Goal: Information Seeking & Learning: Learn about a topic

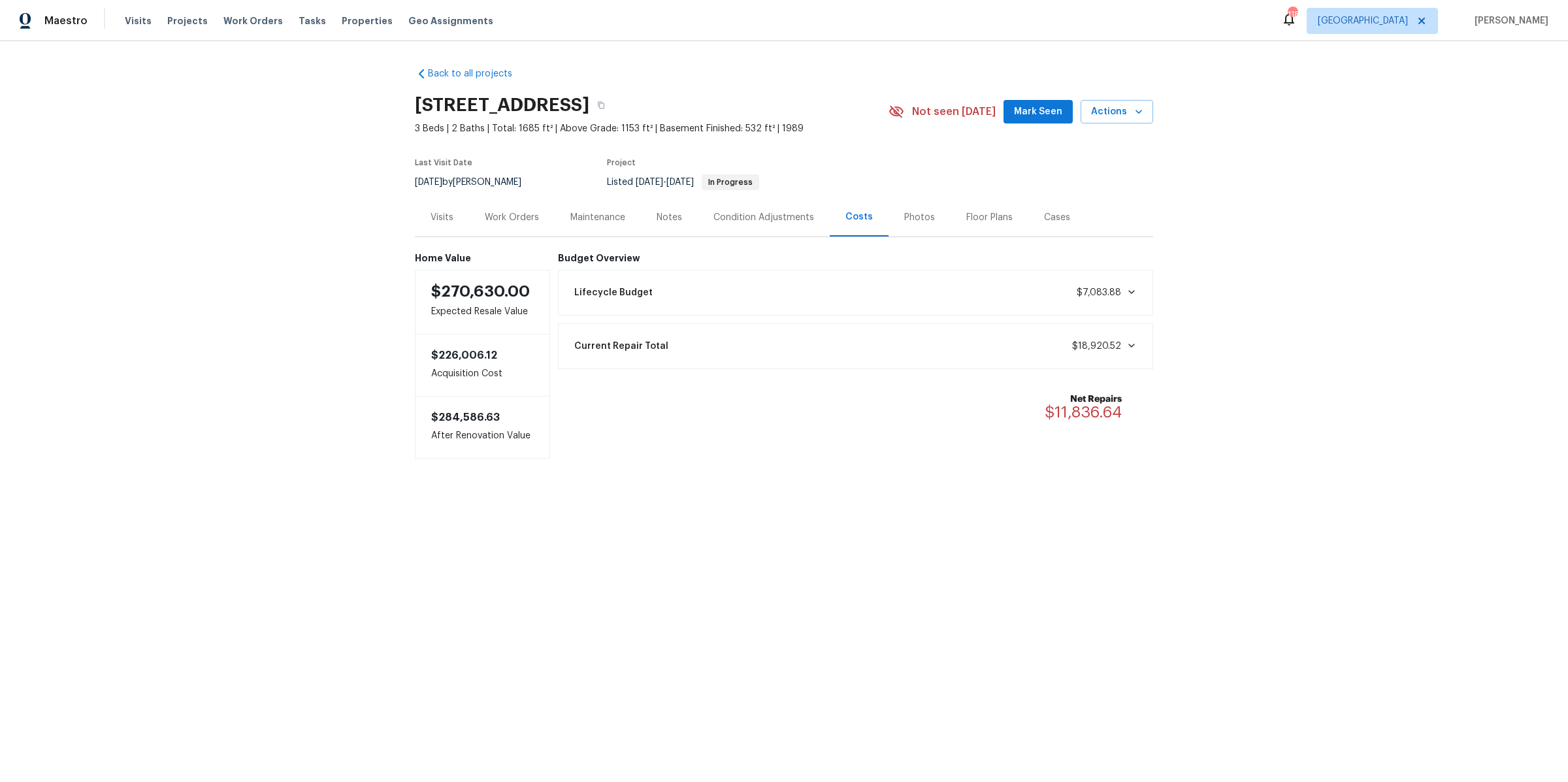
click at [734, 217] on div "Condition Adjustments" at bounding box center [764, 217] width 101 height 13
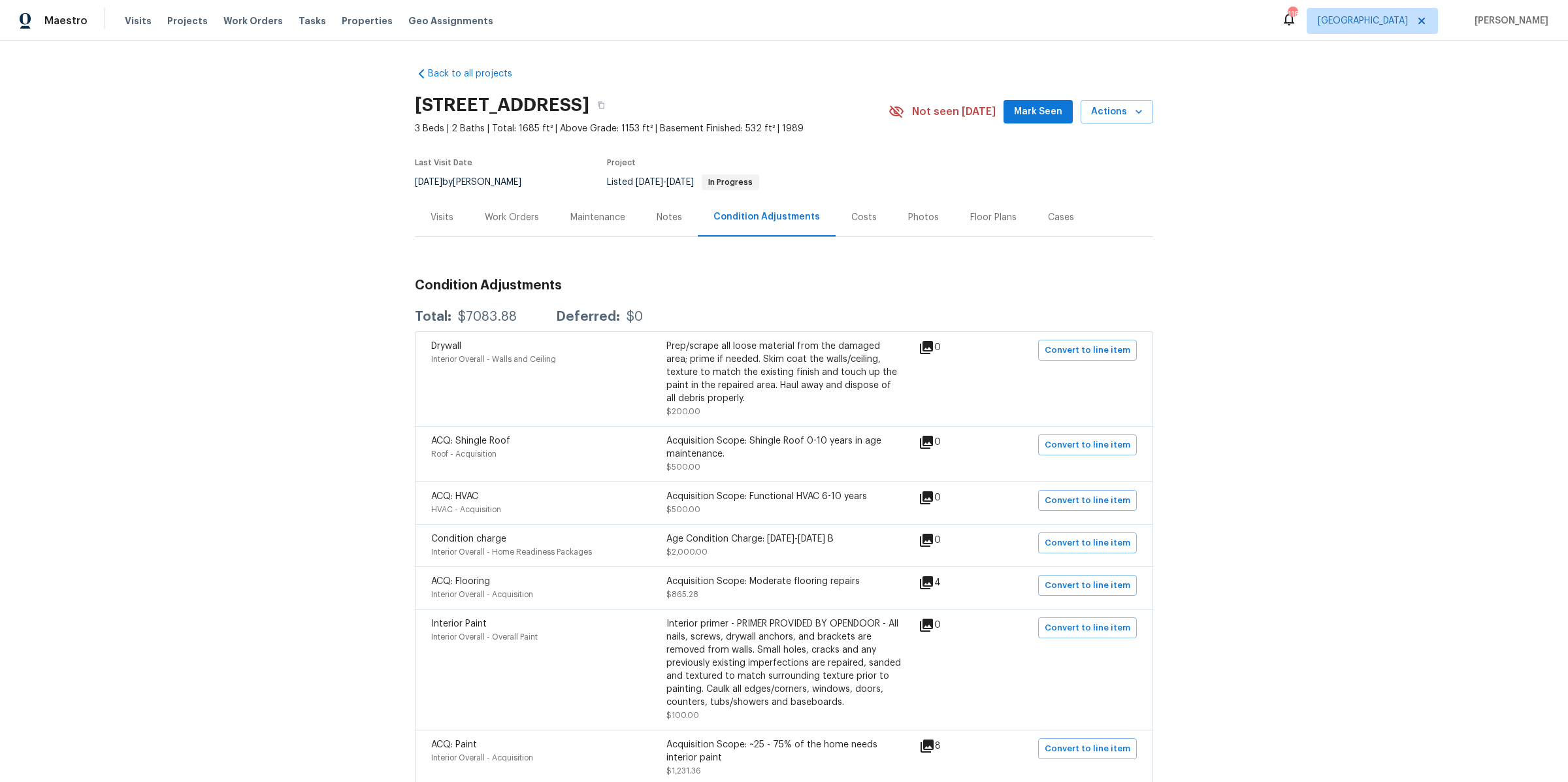
click at [984, 217] on div "Floor Plans" at bounding box center [993, 217] width 47 height 13
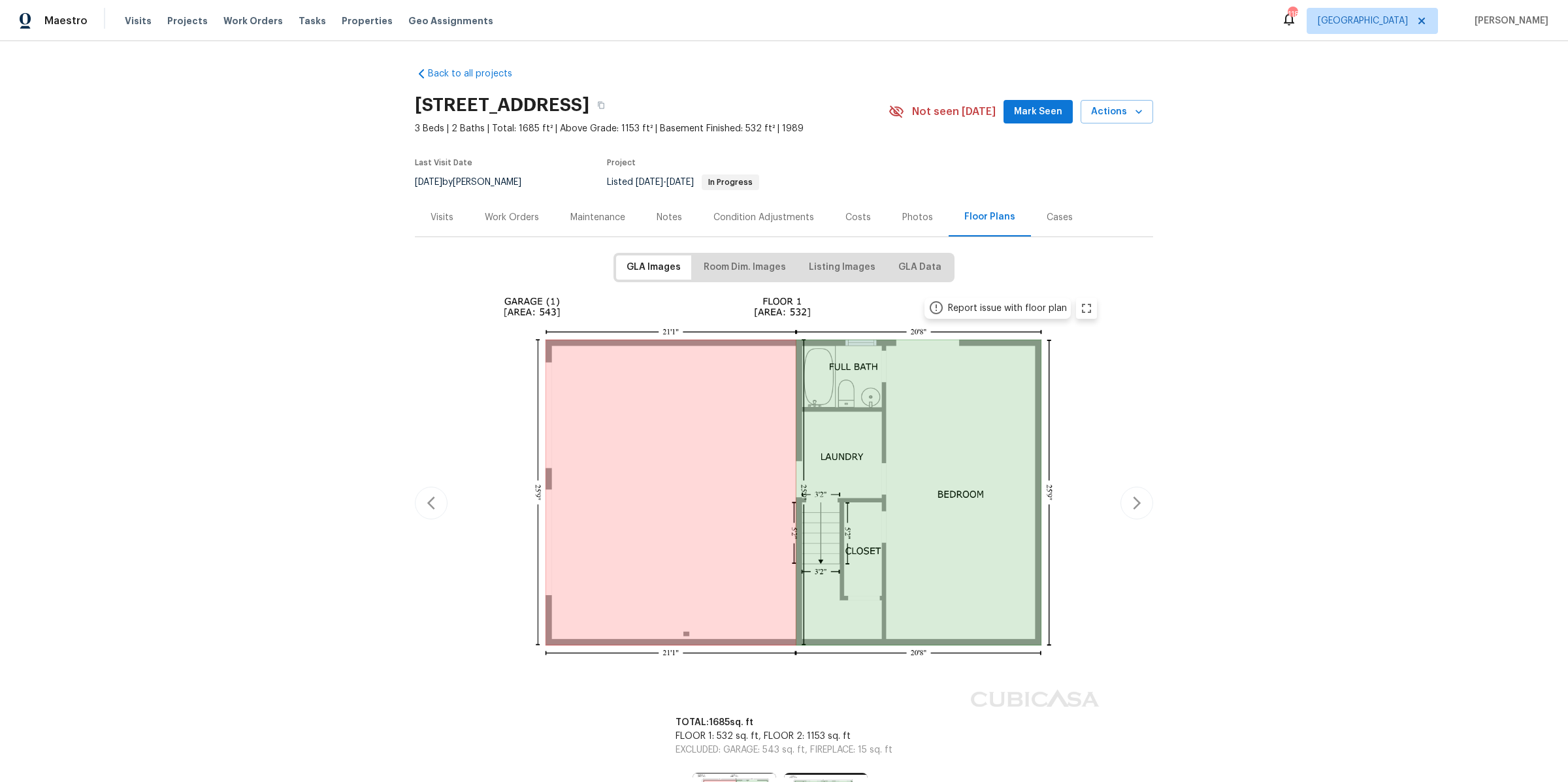
click at [850, 220] on div "Costs" at bounding box center [858, 217] width 25 height 13
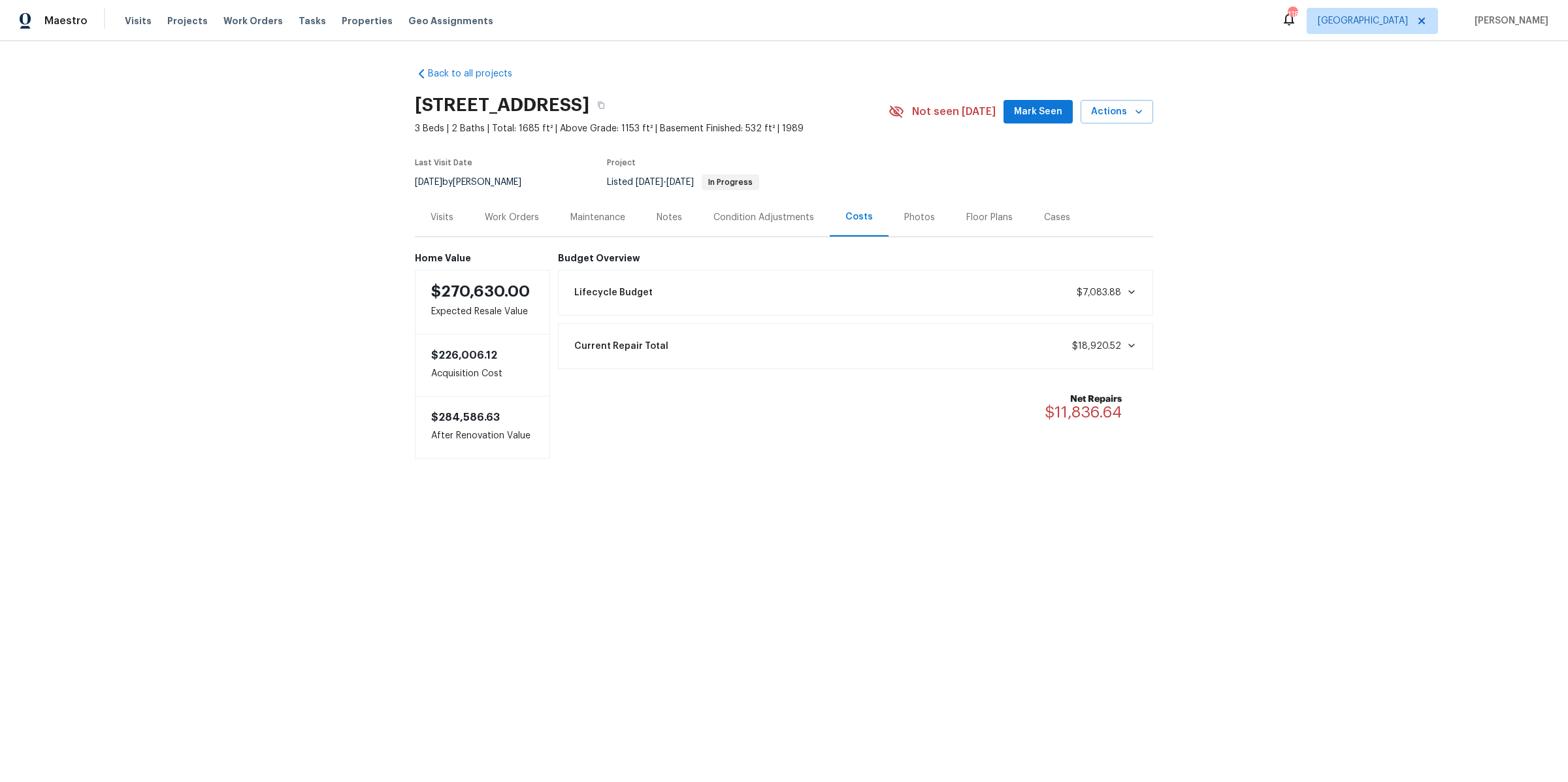
click at [921, 220] on div "Photos" at bounding box center [919, 217] width 30 height 13
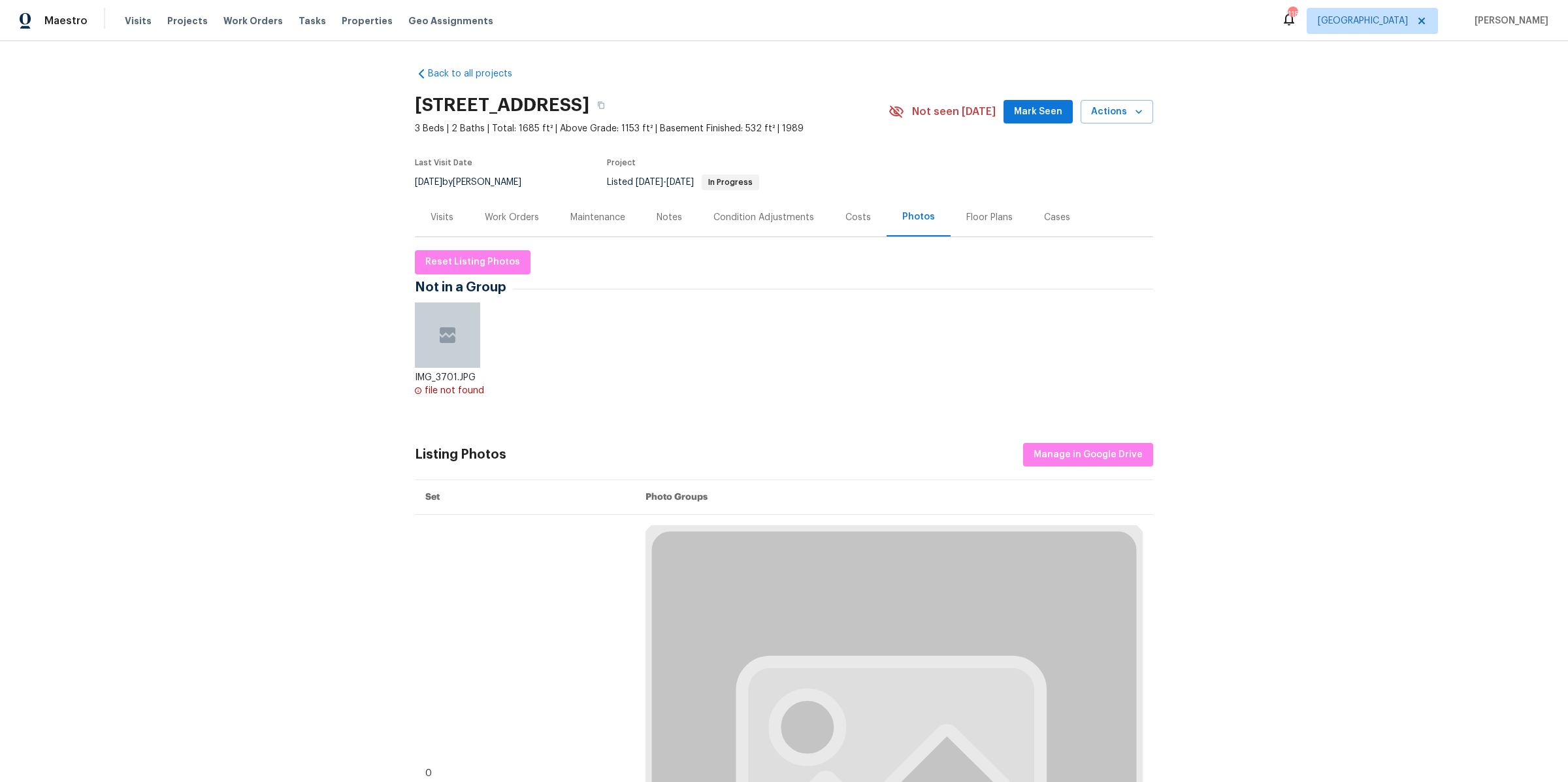
click at [992, 217] on div "Floor Plans" at bounding box center [989, 217] width 47 height 13
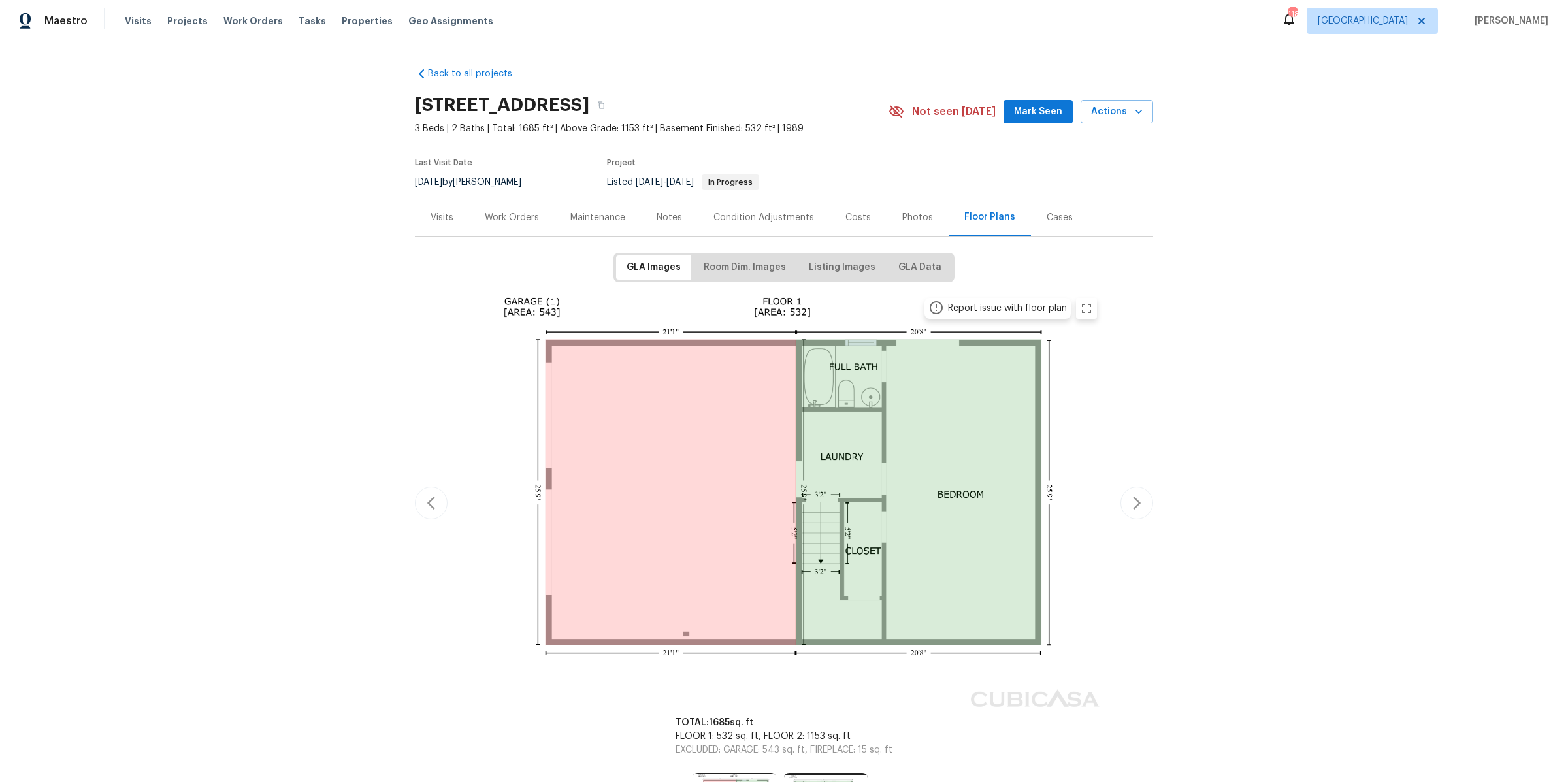
click at [1049, 219] on div "Cases" at bounding box center [1059, 217] width 26 height 13
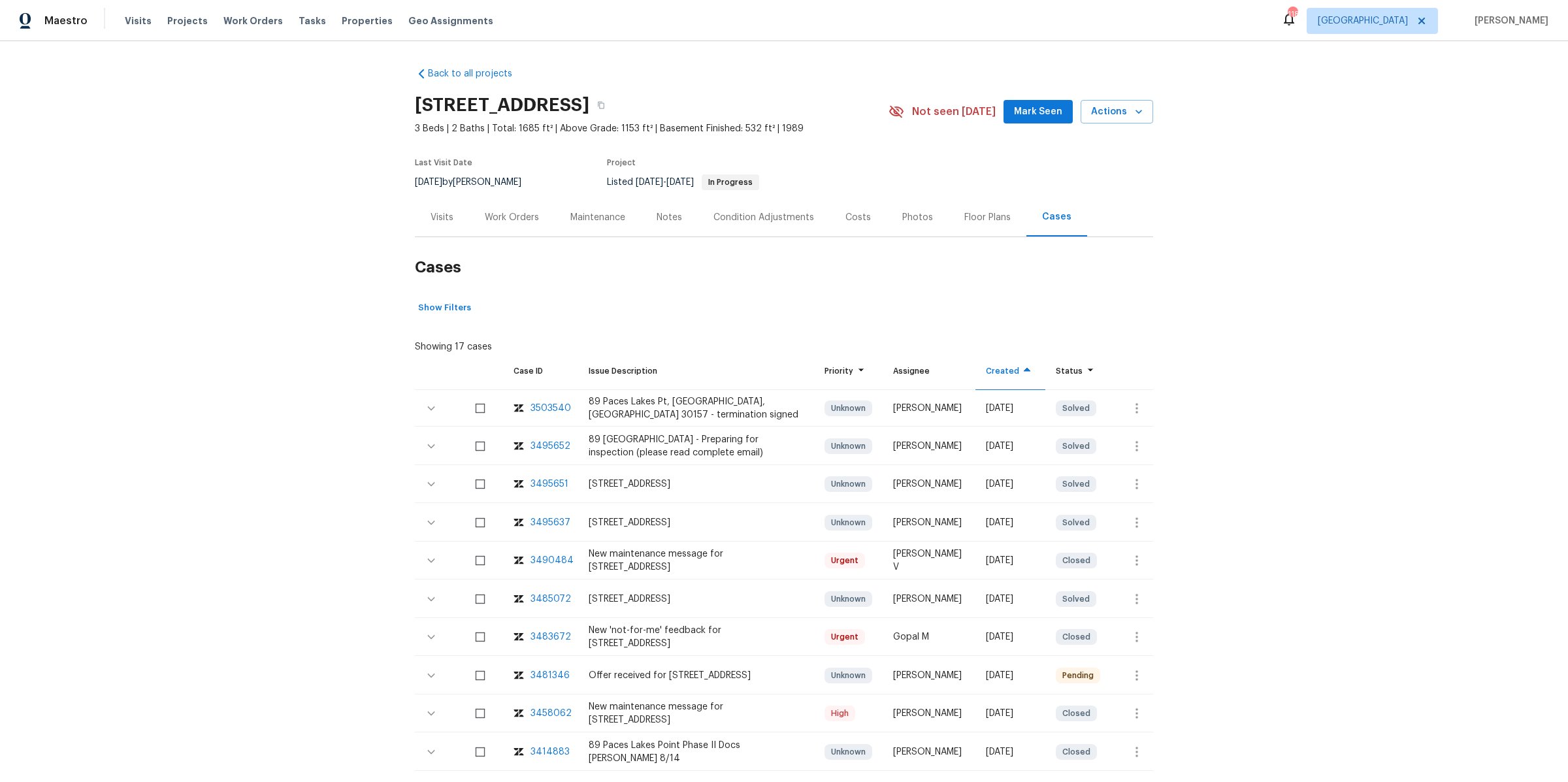
click at [987, 223] on div "Floor Plans" at bounding box center [987, 217] width 47 height 13
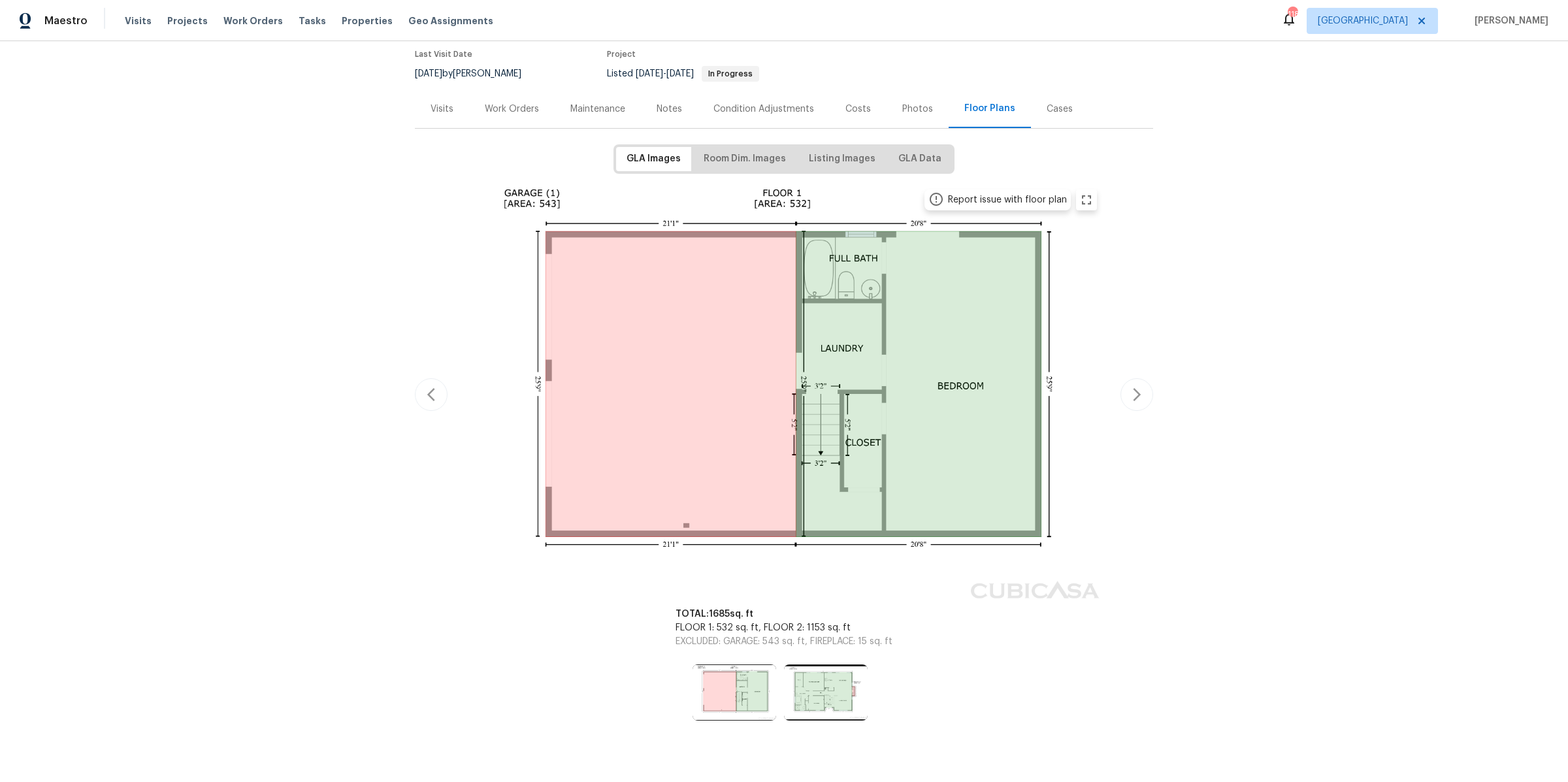
scroll to position [131, 0]
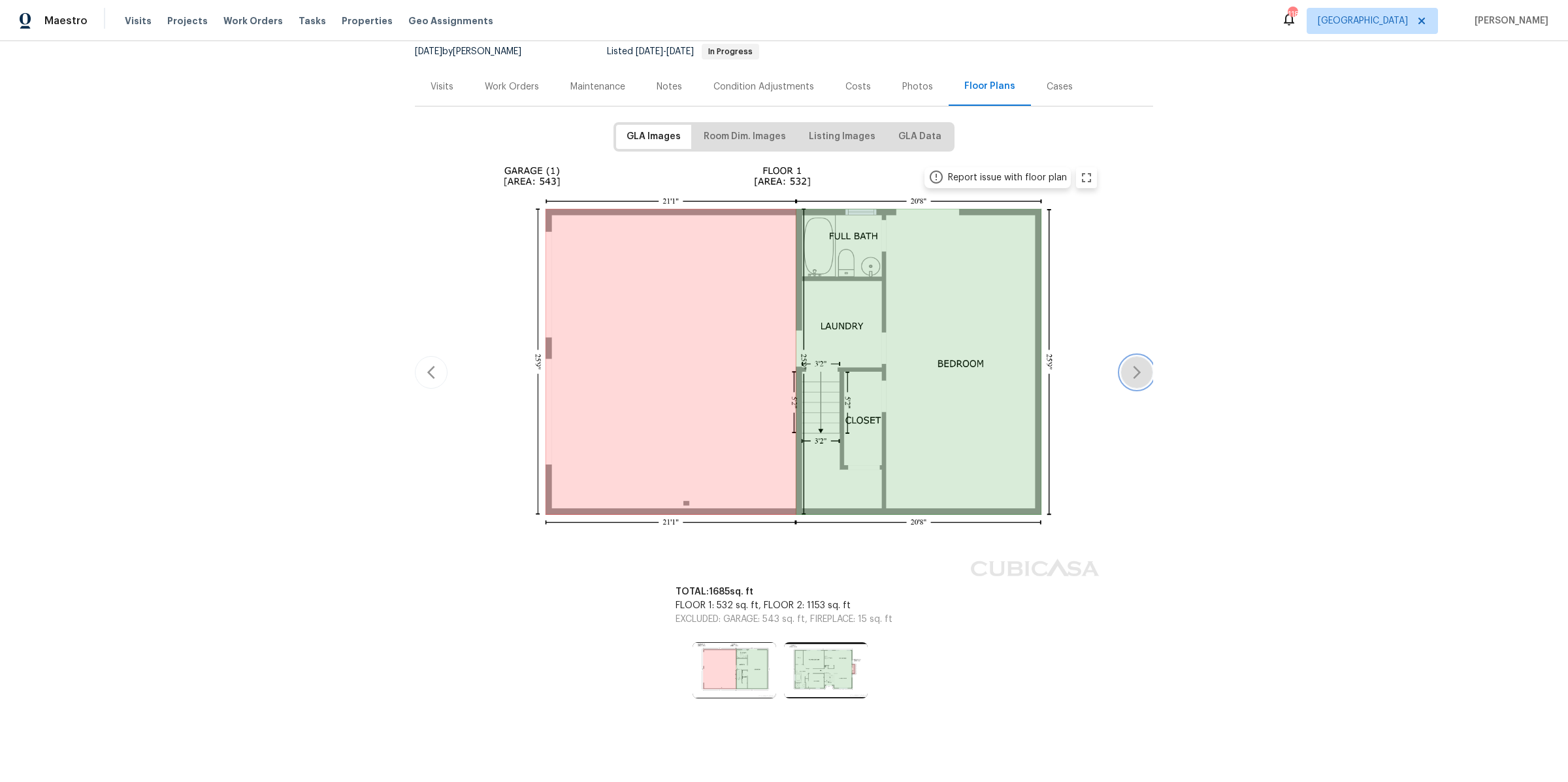
click at [1142, 371] on icon "button" at bounding box center [1136, 372] width 16 height 16
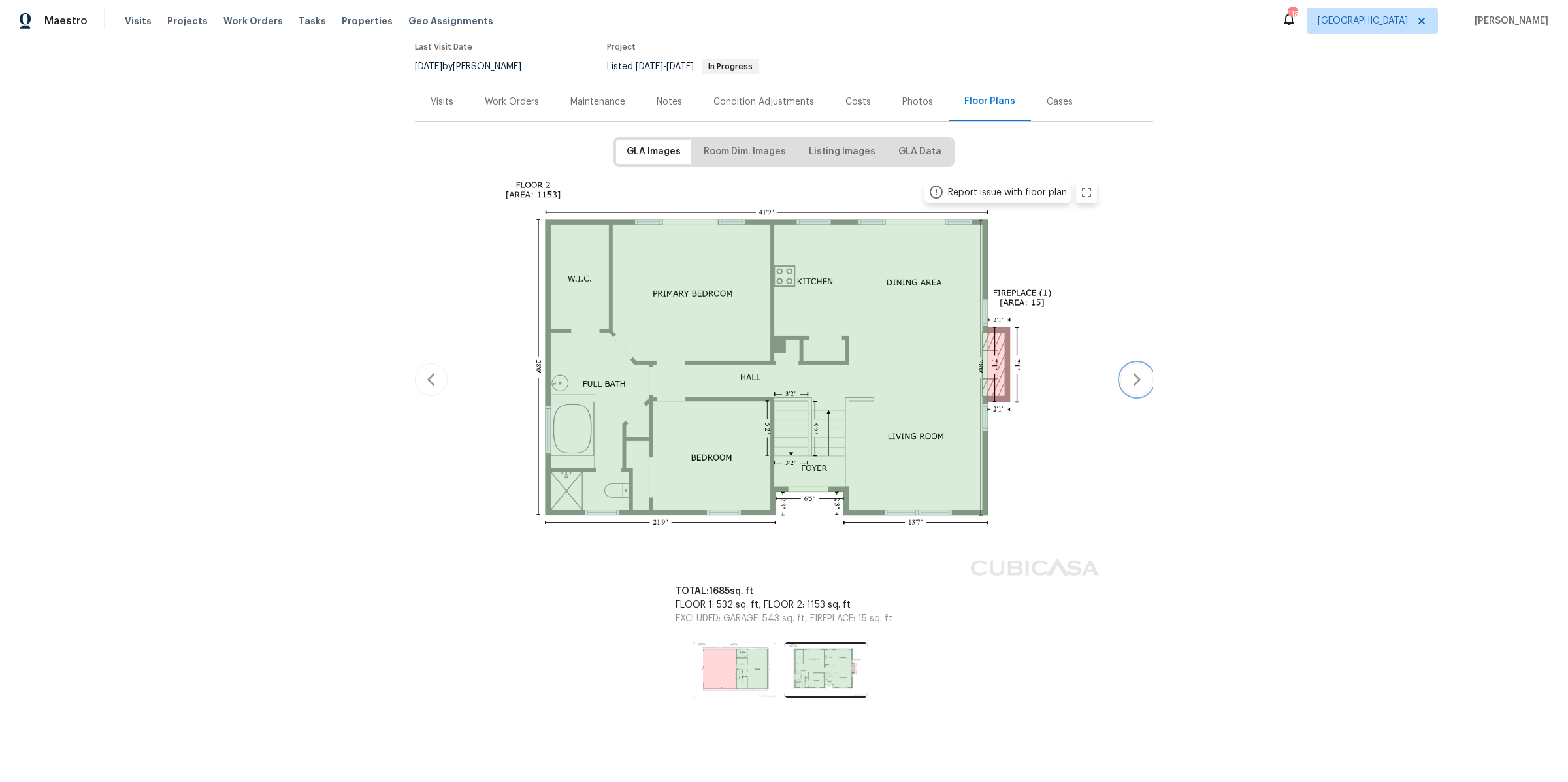
click at [1142, 372] on icon "button" at bounding box center [1136, 379] width 16 height 16
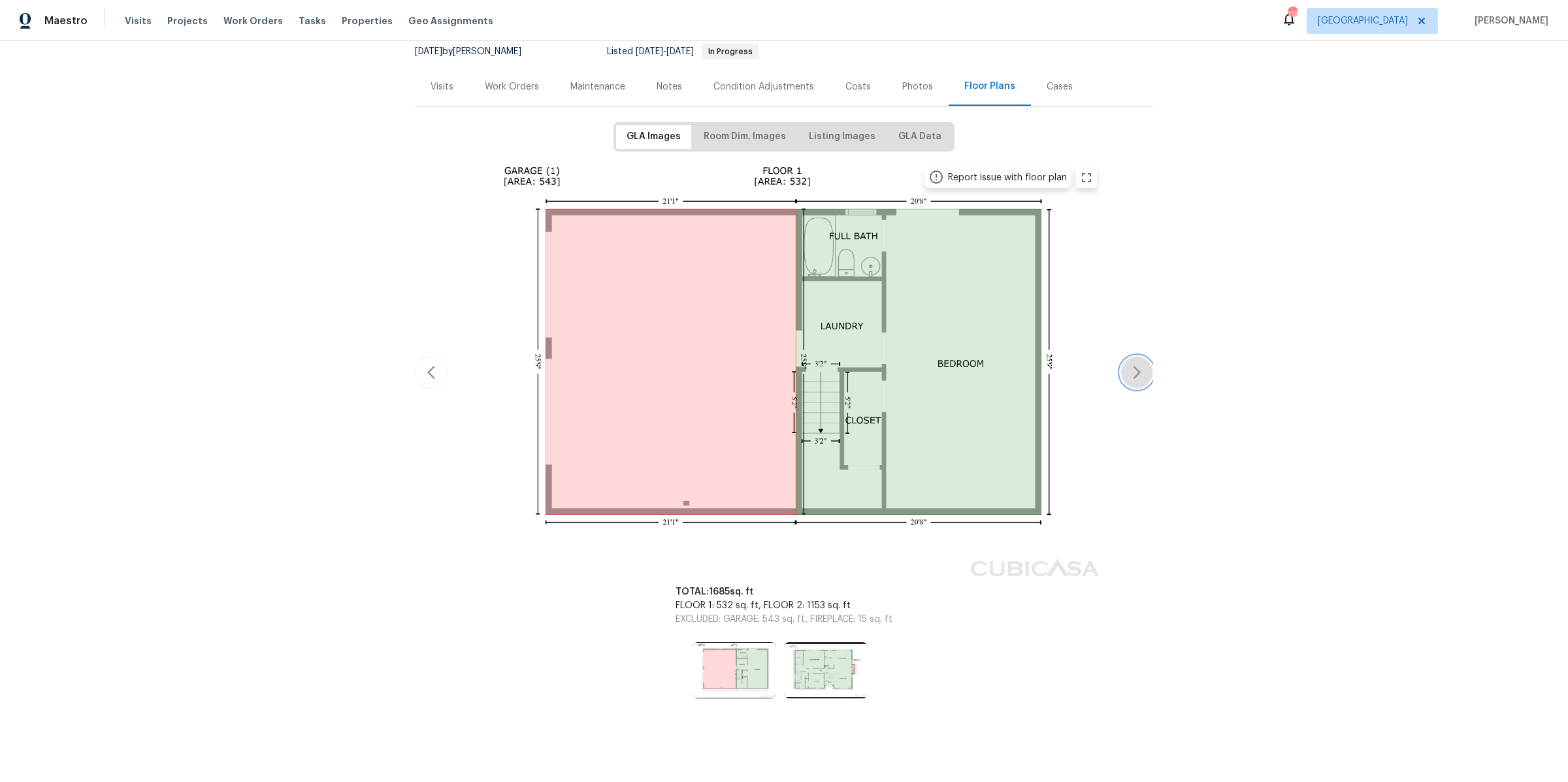
click at [1142, 371] on icon "button" at bounding box center [1136, 372] width 16 height 16
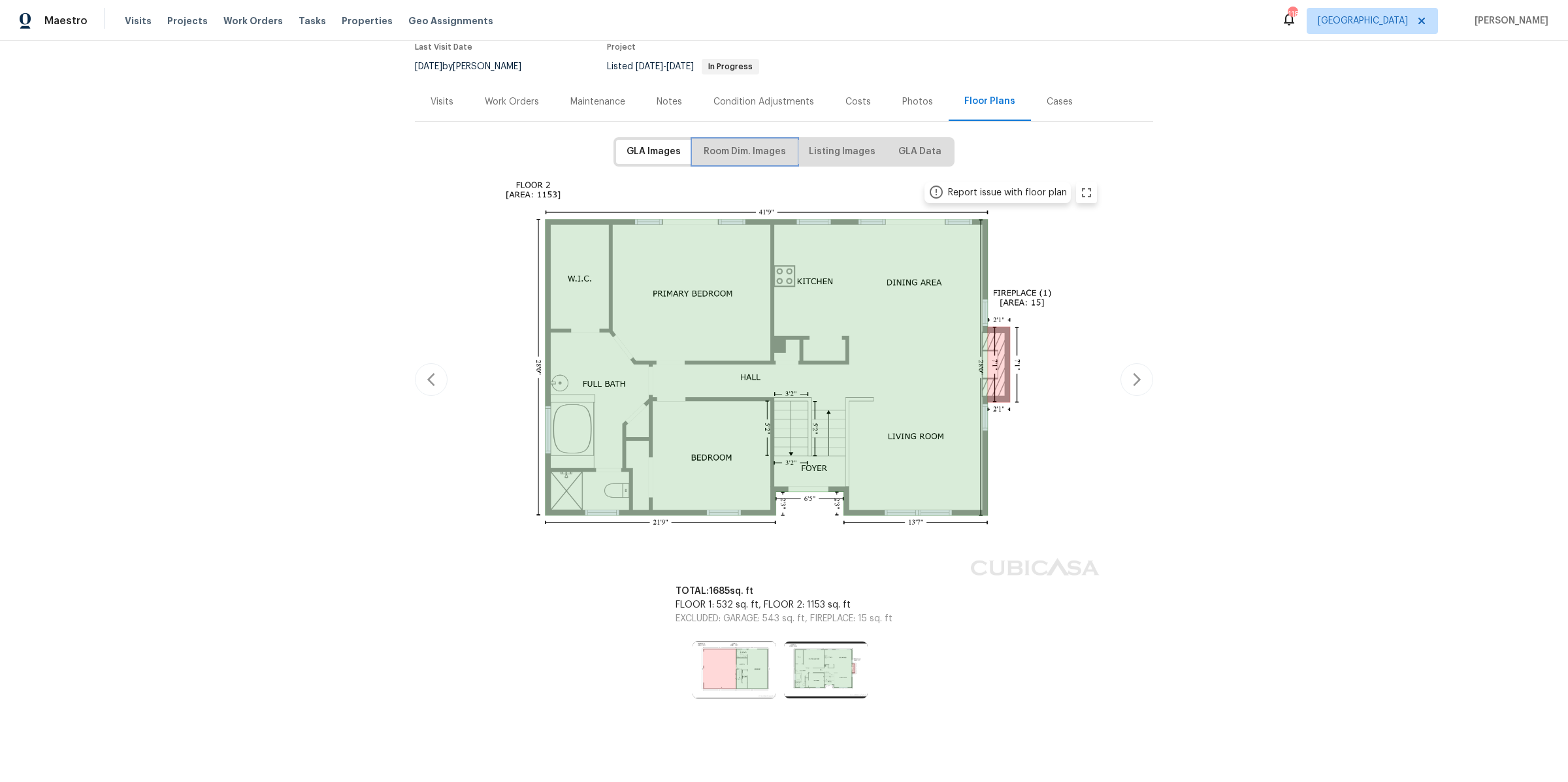
click at [719, 145] on span "Room Dim. Images" at bounding box center [745, 152] width 82 height 16
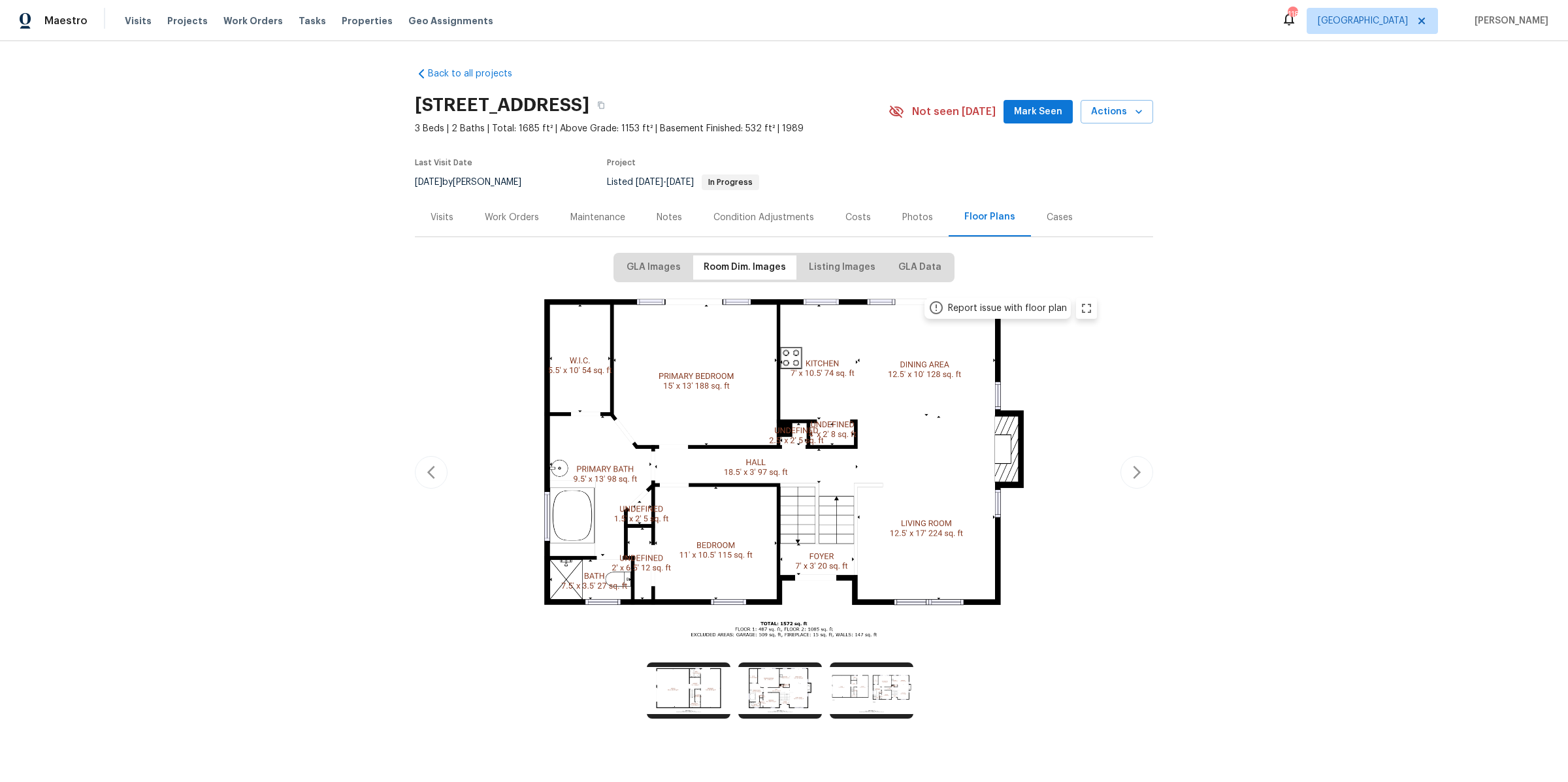
click at [813, 254] on div "GLA Images Room Dim. Images Listing Images GLA Data" at bounding box center [784, 268] width 341 height 30
click at [824, 267] on span "Listing Images" at bounding box center [842, 268] width 67 height 16
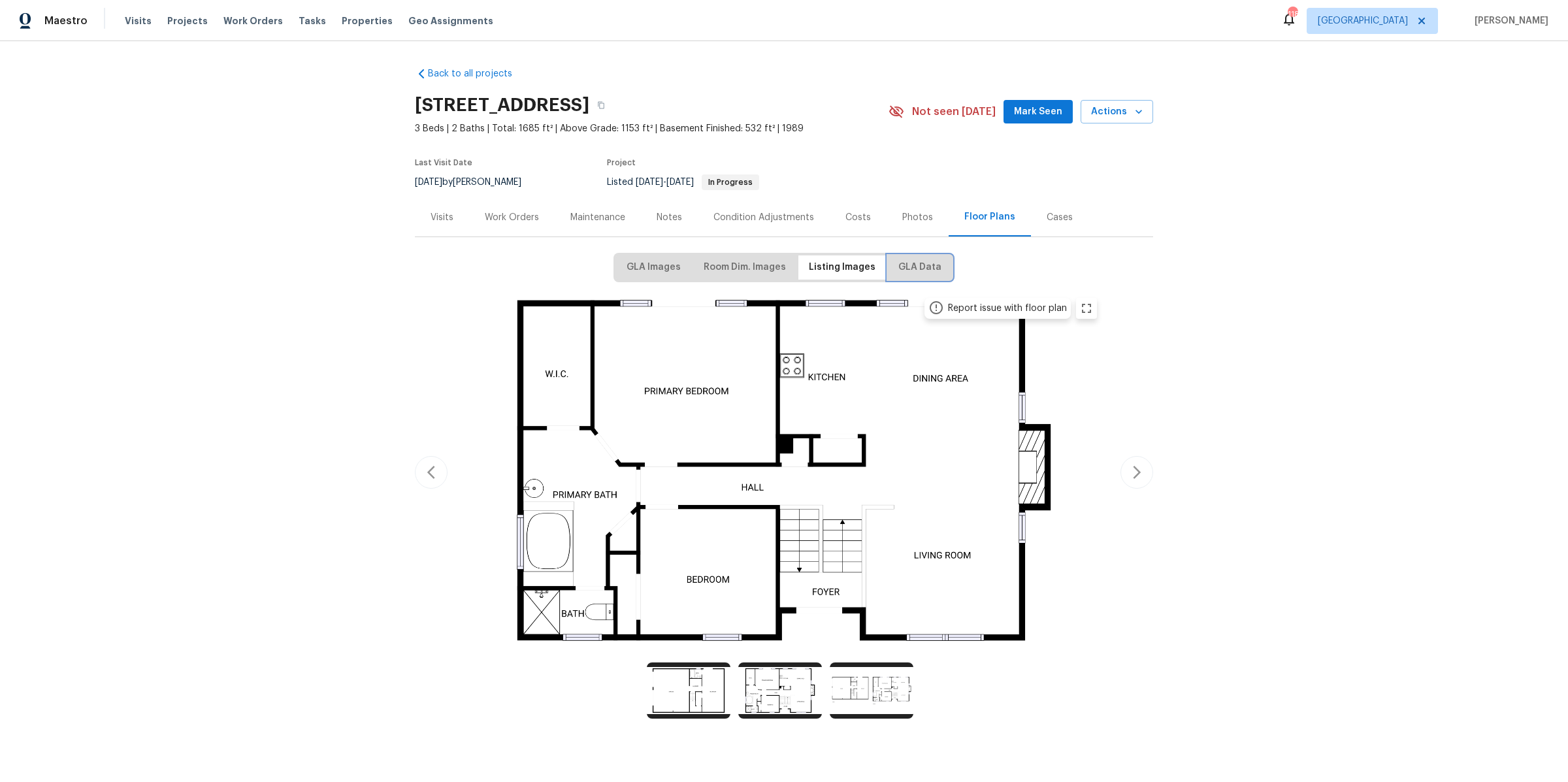
click at [900, 269] on span "GLA Data" at bounding box center [920, 268] width 43 height 16
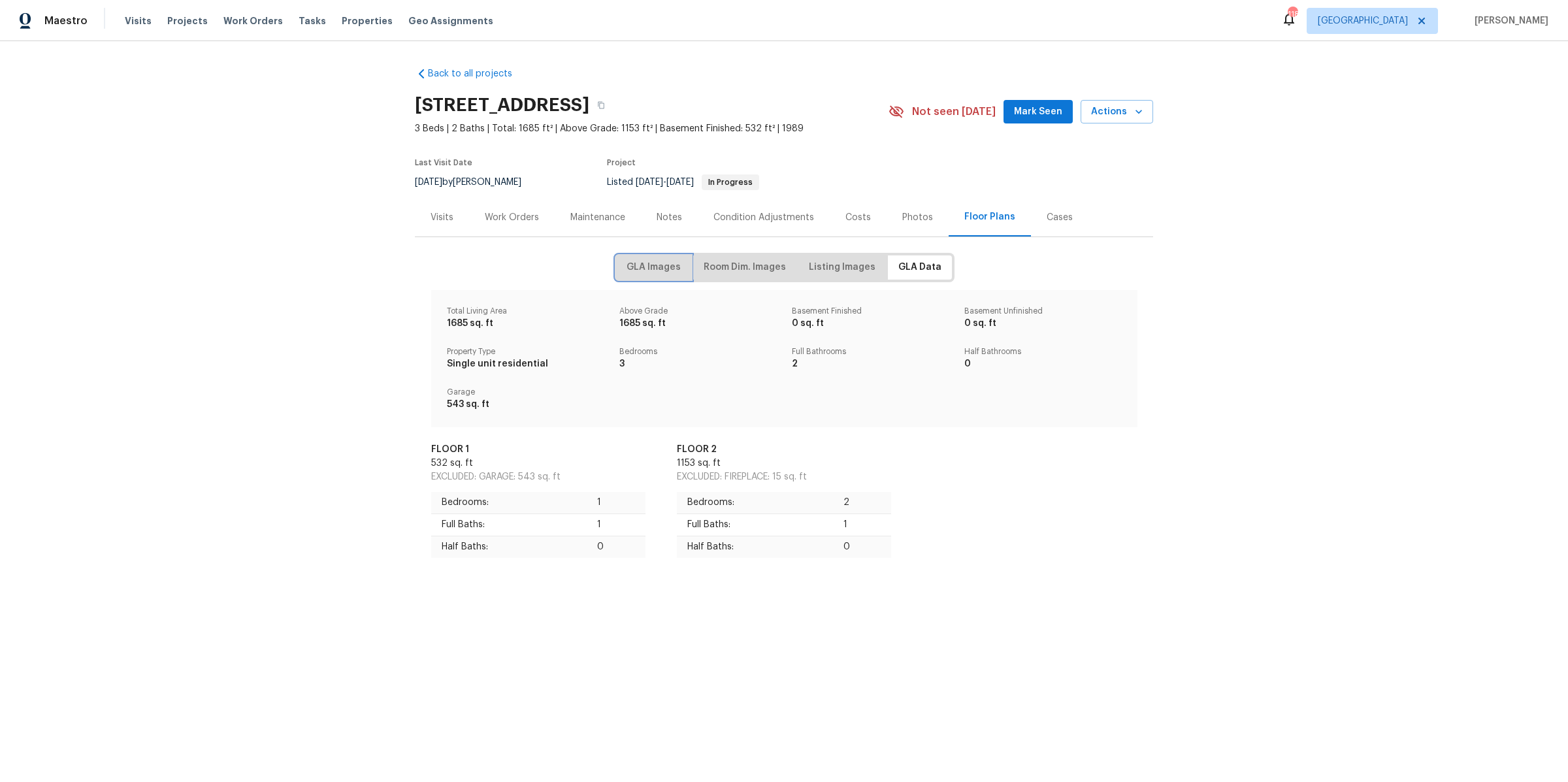
click at [632, 263] on span "GLA Images" at bounding box center [653, 268] width 54 height 16
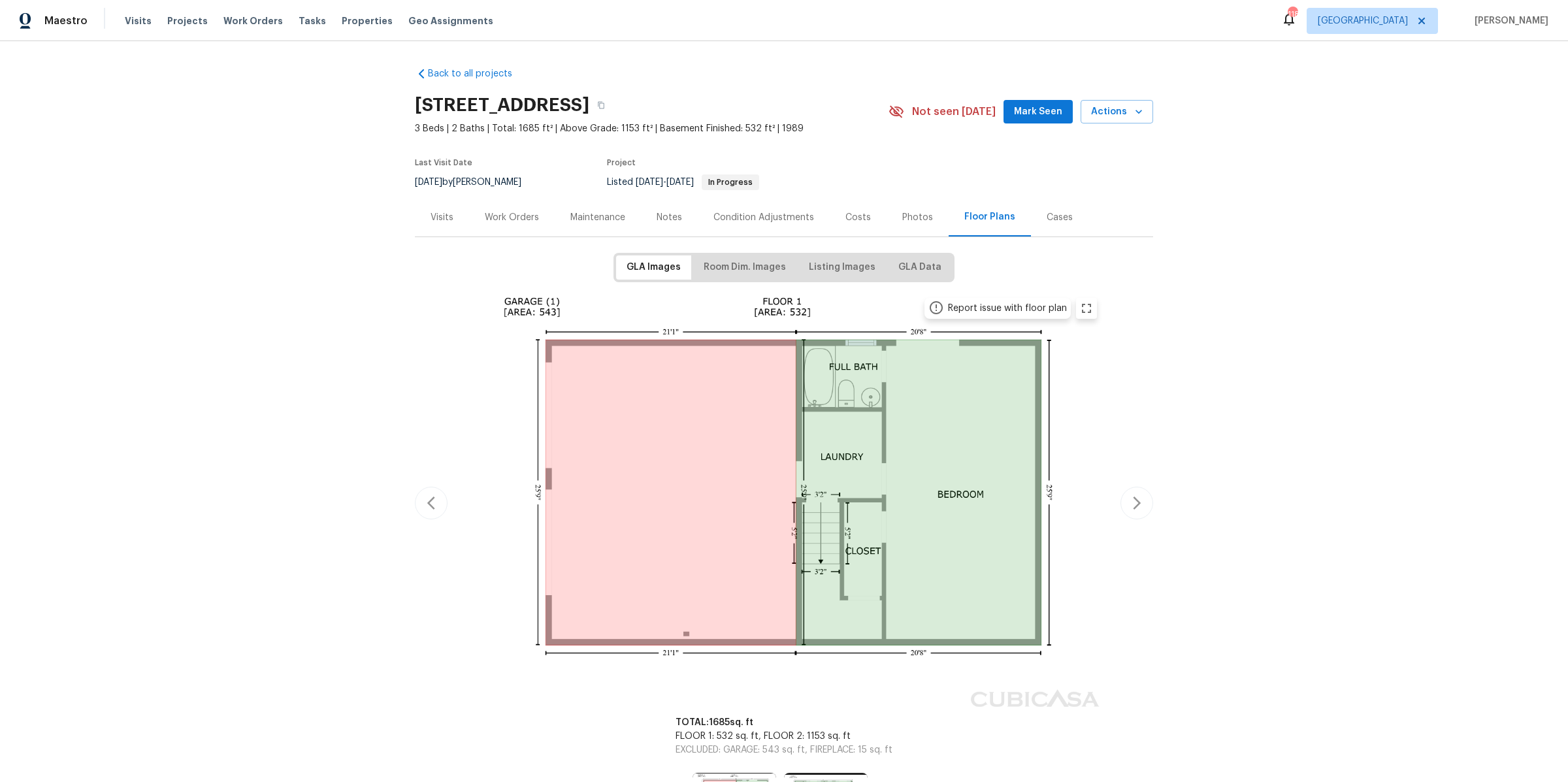
click at [429, 220] on div "Visits" at bounding box center [441, 217] width 54 height 39
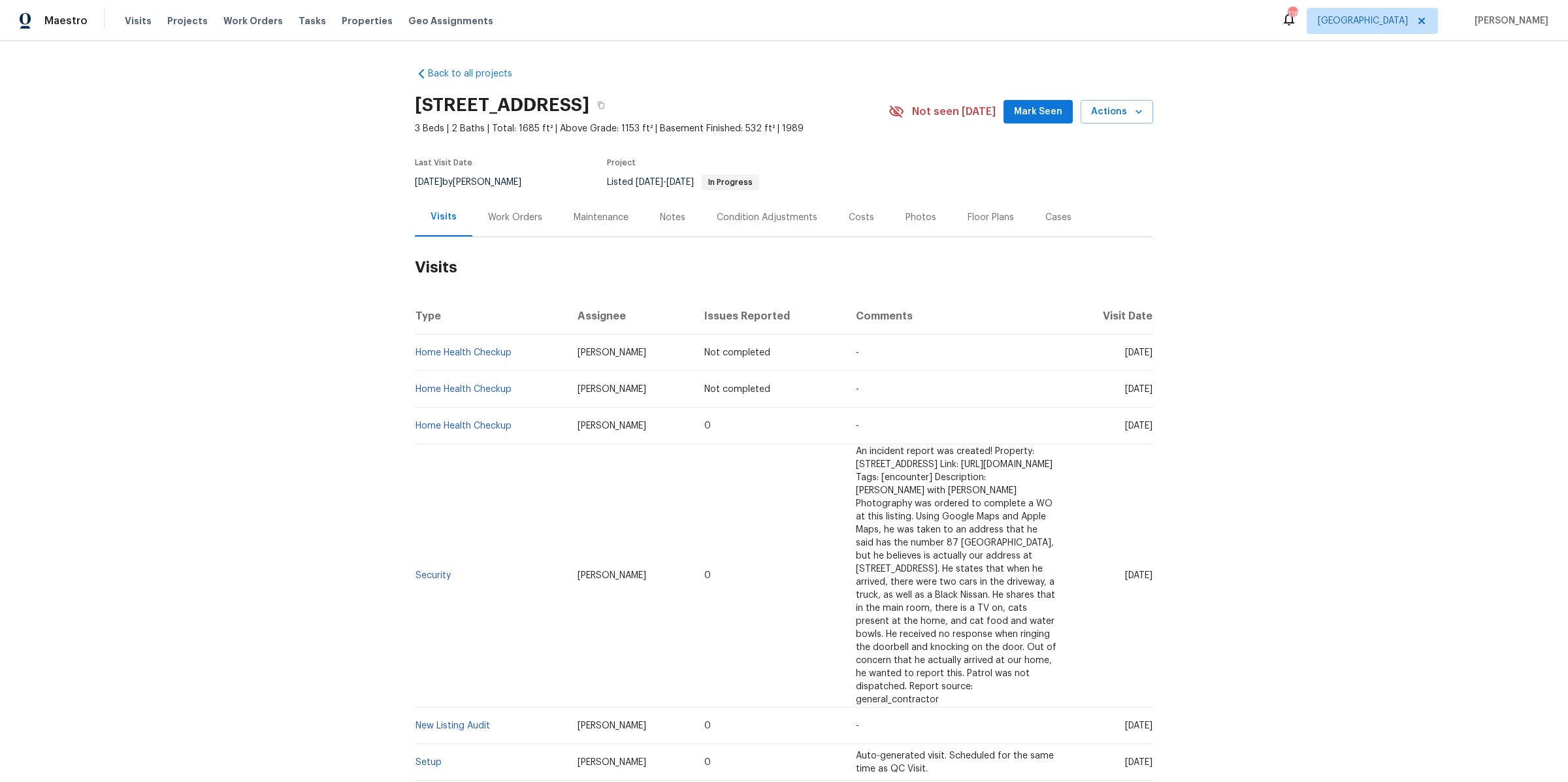
click at [519, 214] on div "Work Orders" at bounding box center [515, 217] width 54 height 13
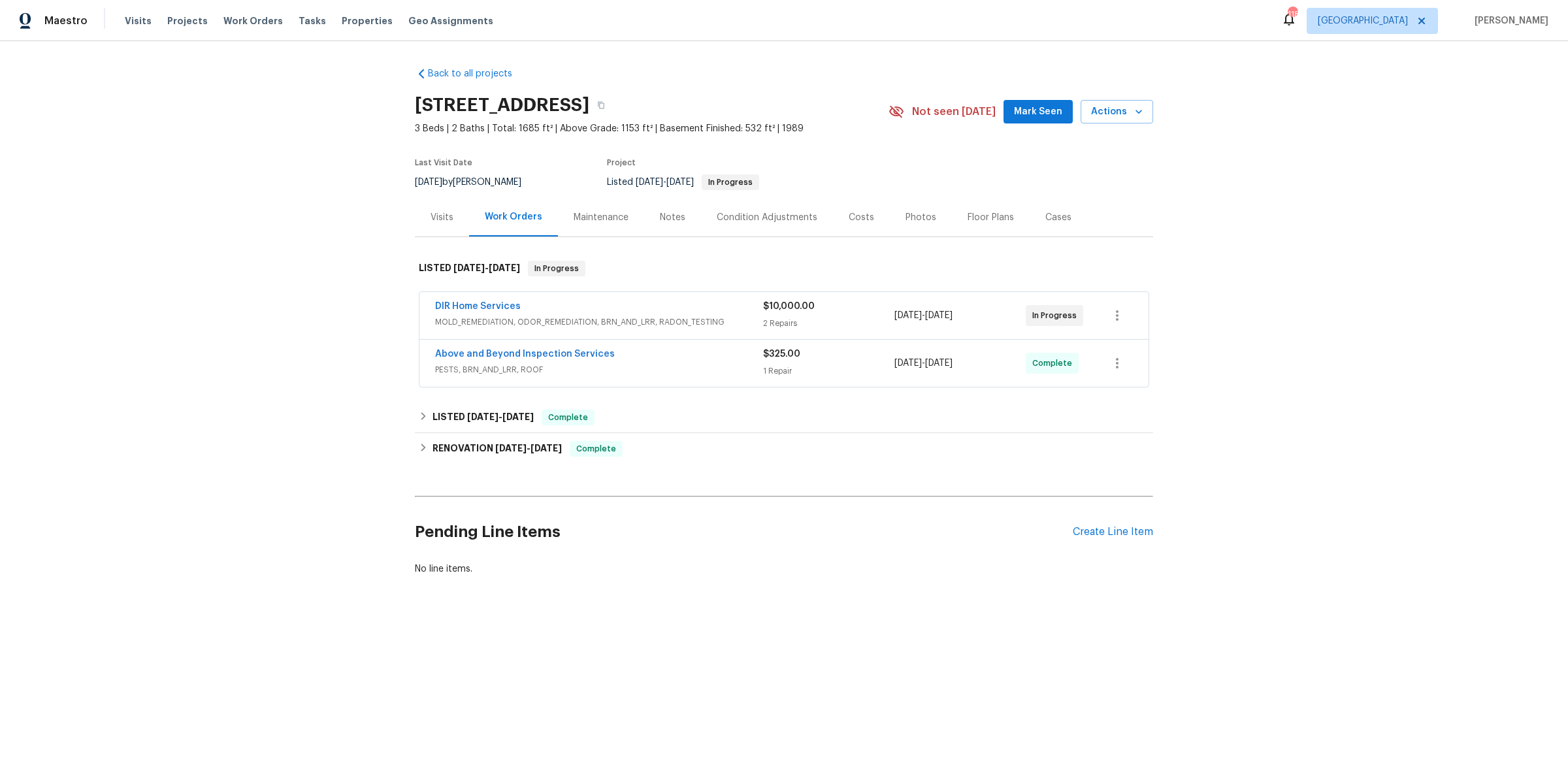
click at [620, 217] on div "Maintenance" at bounding box center [601, 217] width 55 height 13
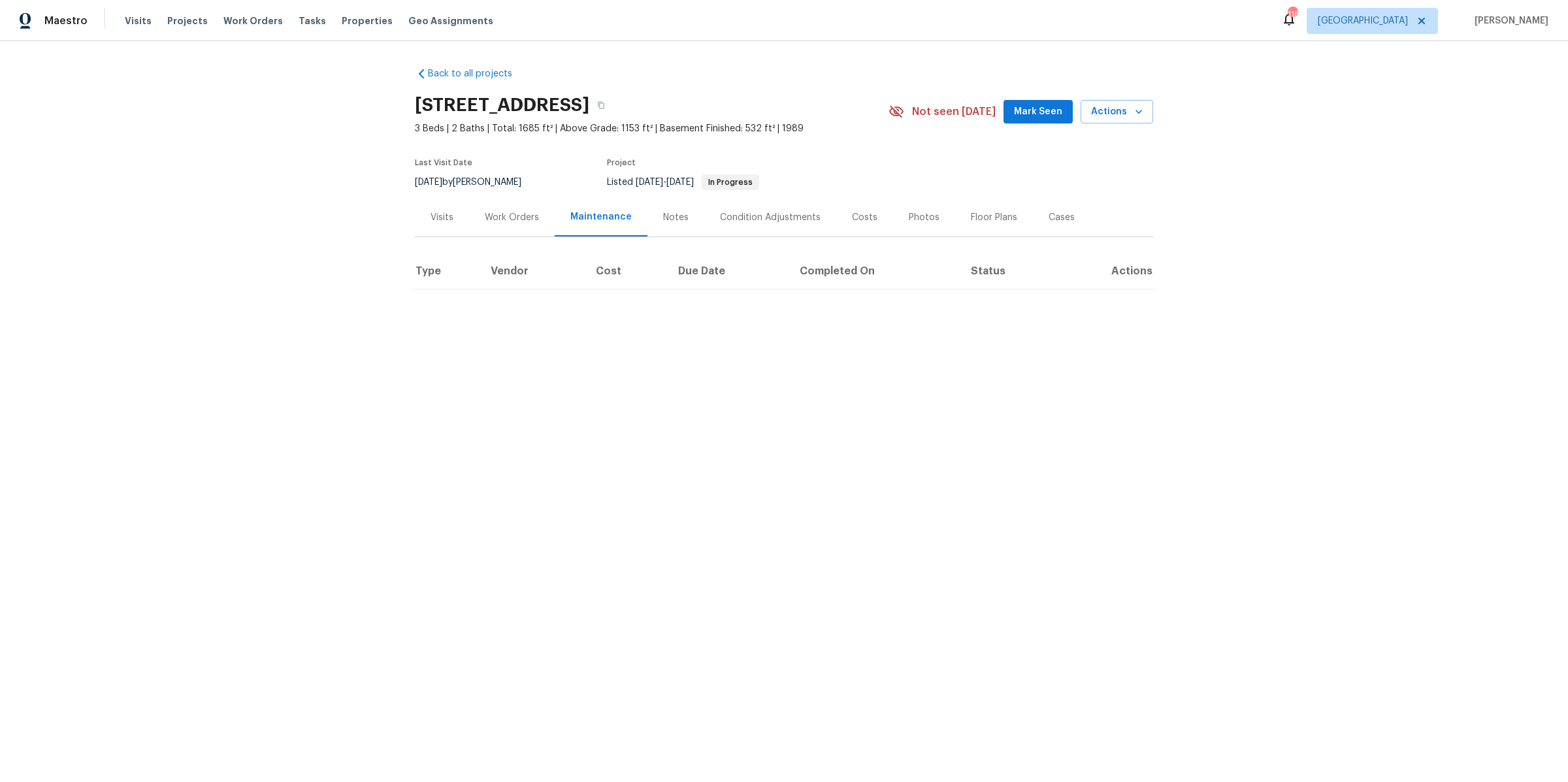
click at [427, 222] on div "Visits" at bounding box center [441, 217] width 54 height 39
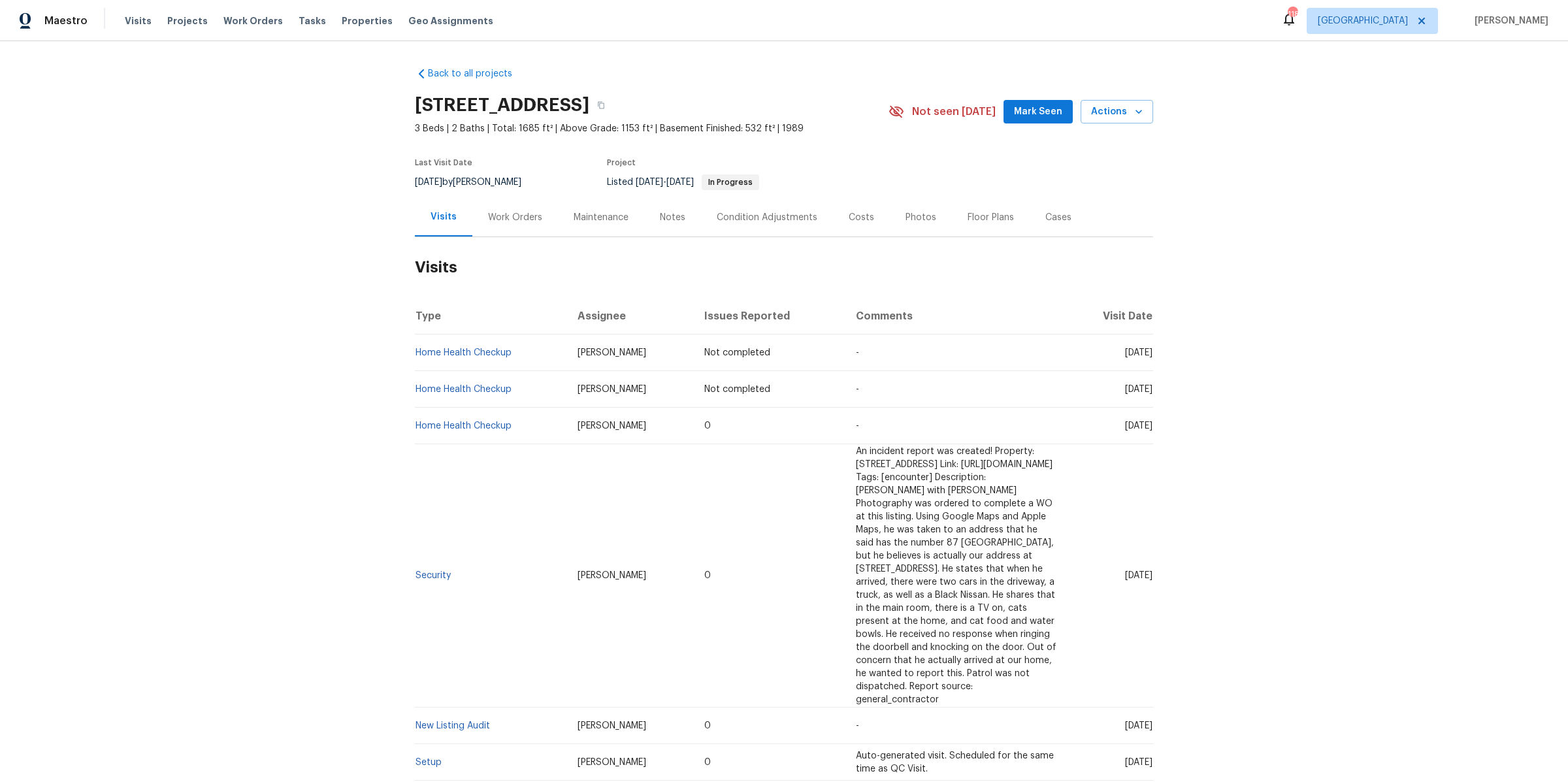
click at [507, 222] on div "Work Orders" at bounding box center [515, 217] width 54 height 13
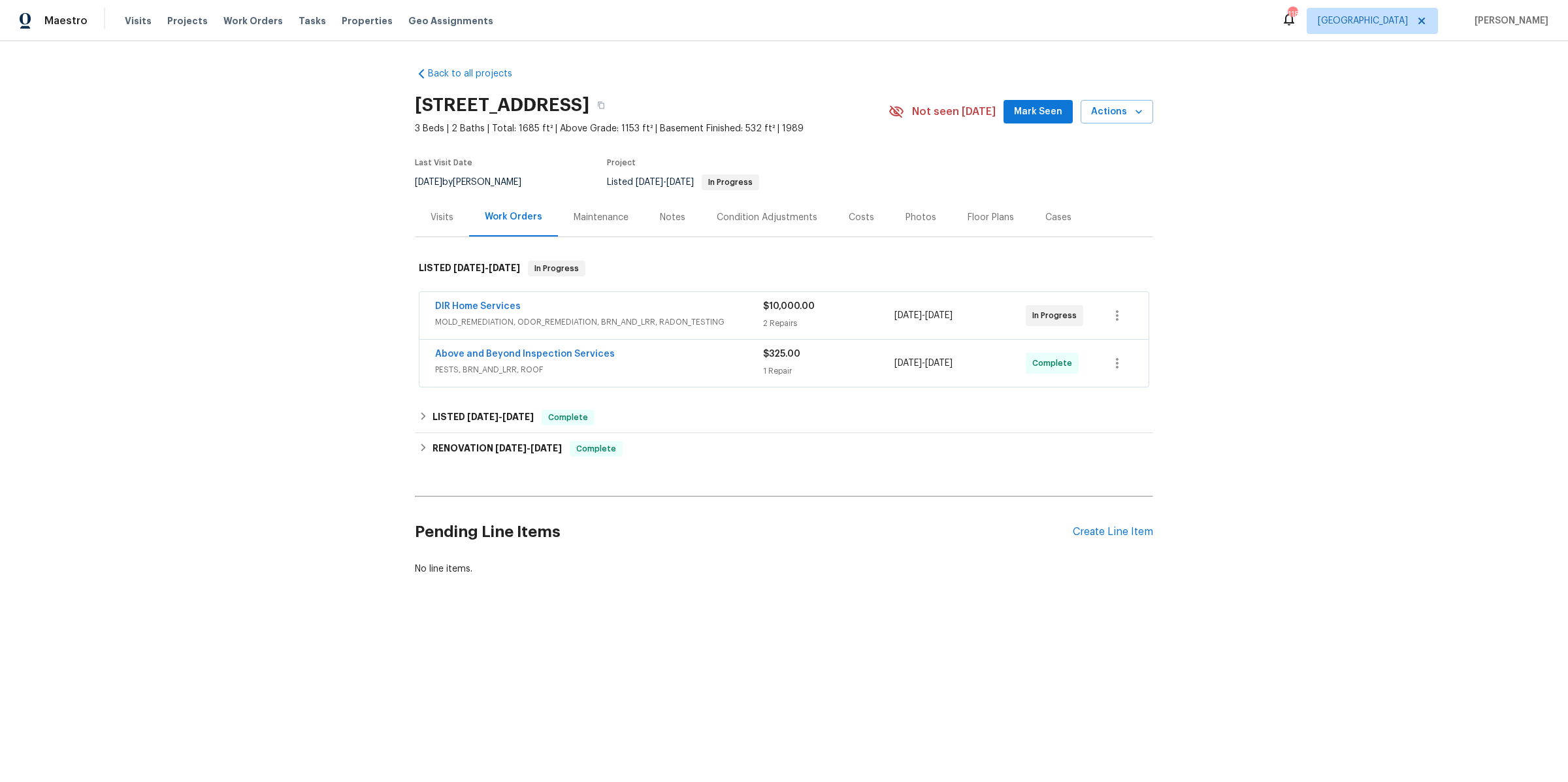
click at [615, 220] on div "Maintenance" at bounding box center [601, 217] width 55 height 13
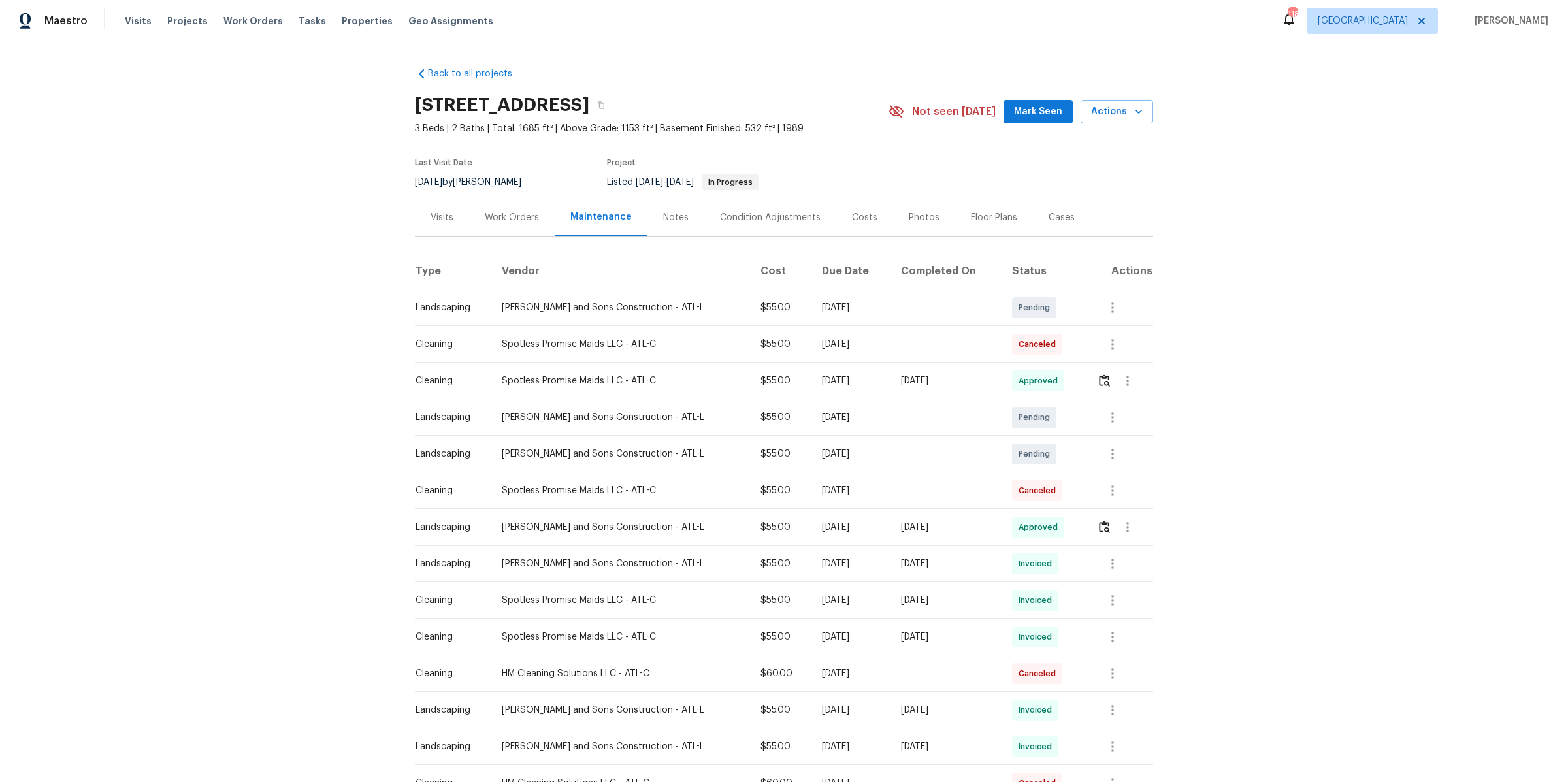
click at [530, 223] on div "Work Orders" at bounding box center [511, 217] width 85 height 39
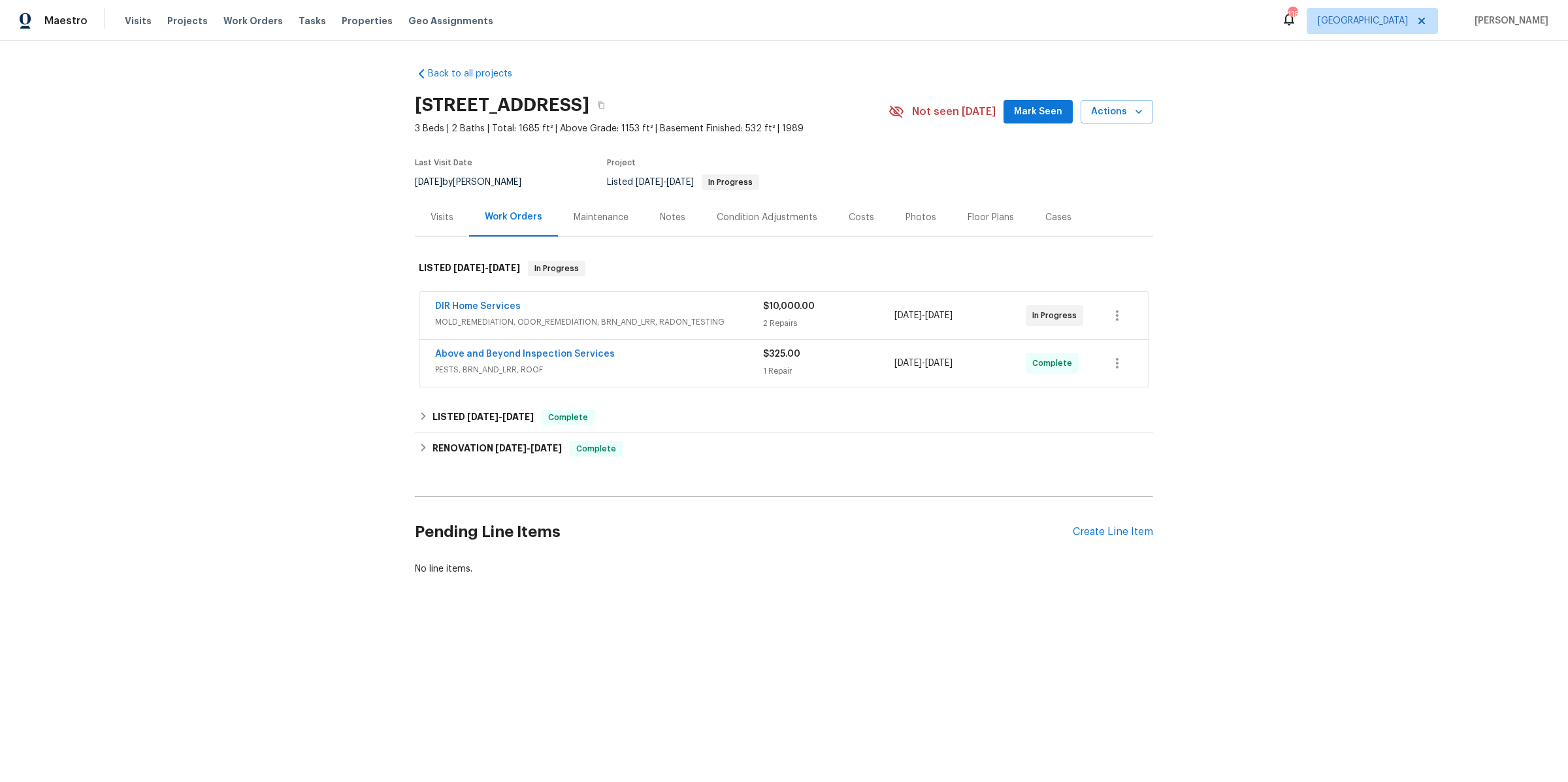
click at [600, 219] on div "Maintenance" at bounding box center [601, 217] width 55 height 13
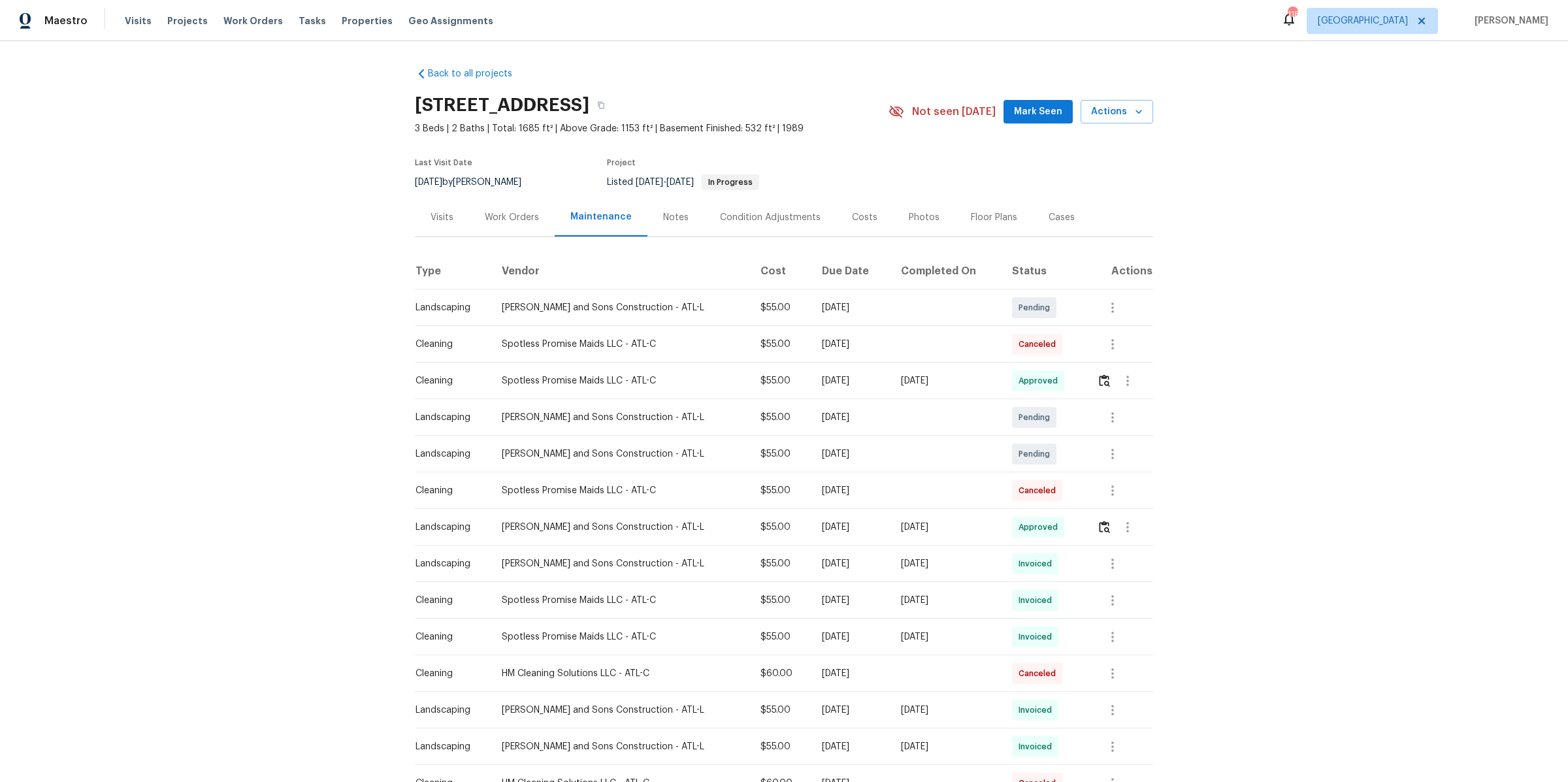
click at [676, 217] on div "Notes" at bounding box center [676, 217] width 25 height 13
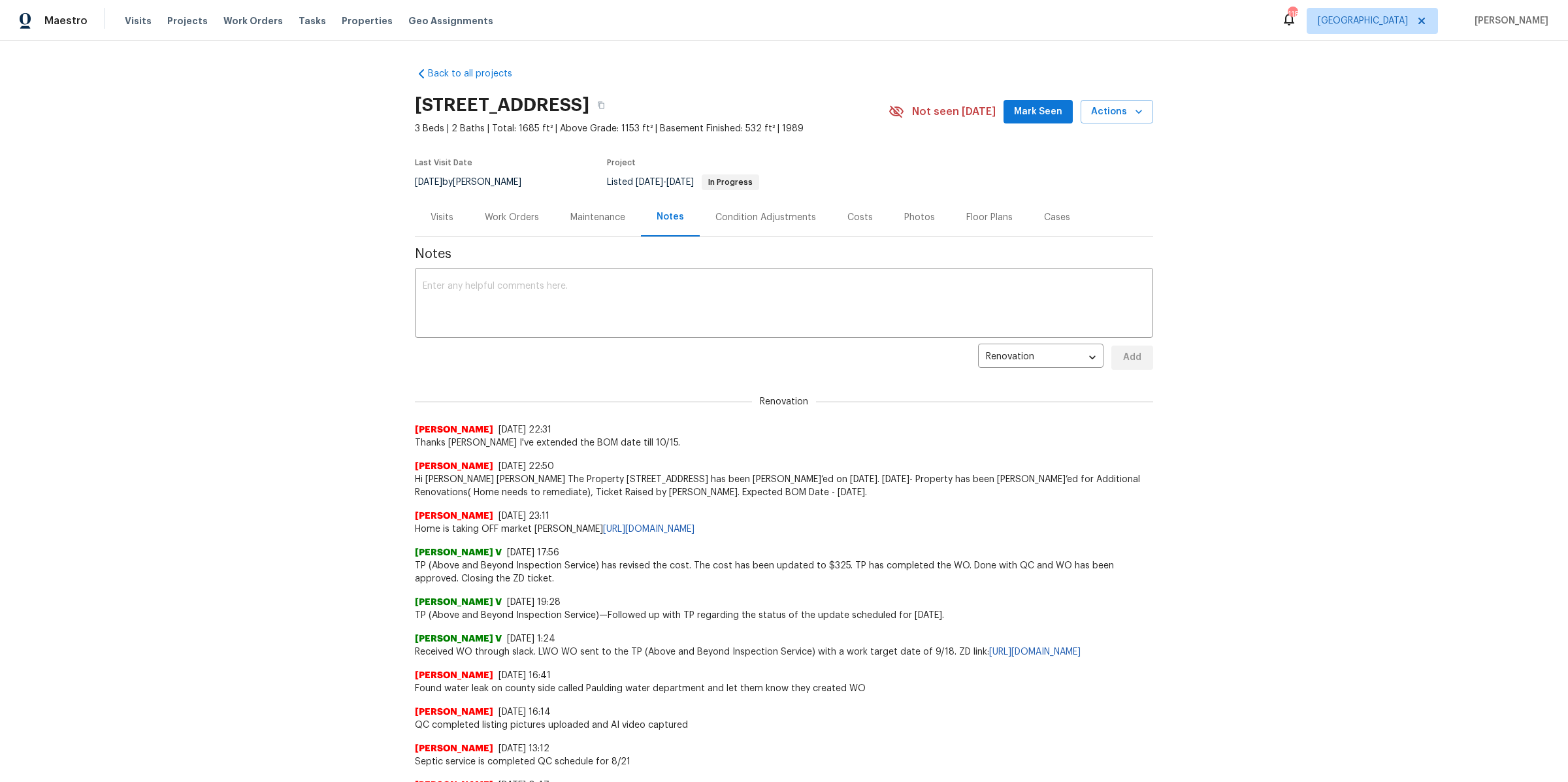
click at [731, 217] on div "Condition Adjustments" at bounding box center [765, 217] width 101 height 13
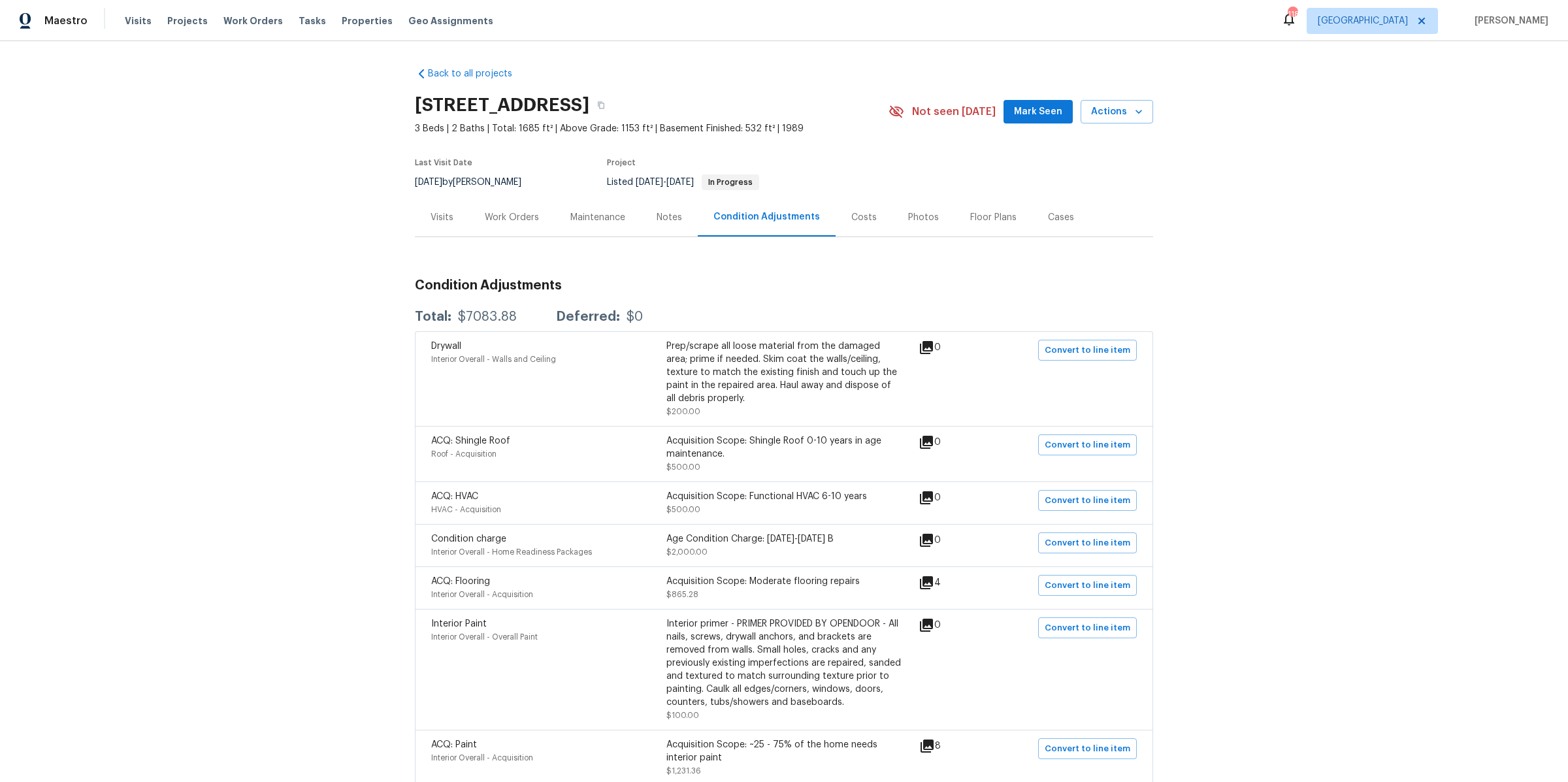
click at [602, 224] on div "Maintenance" at bounding box center [598, 217] width 86 height 39
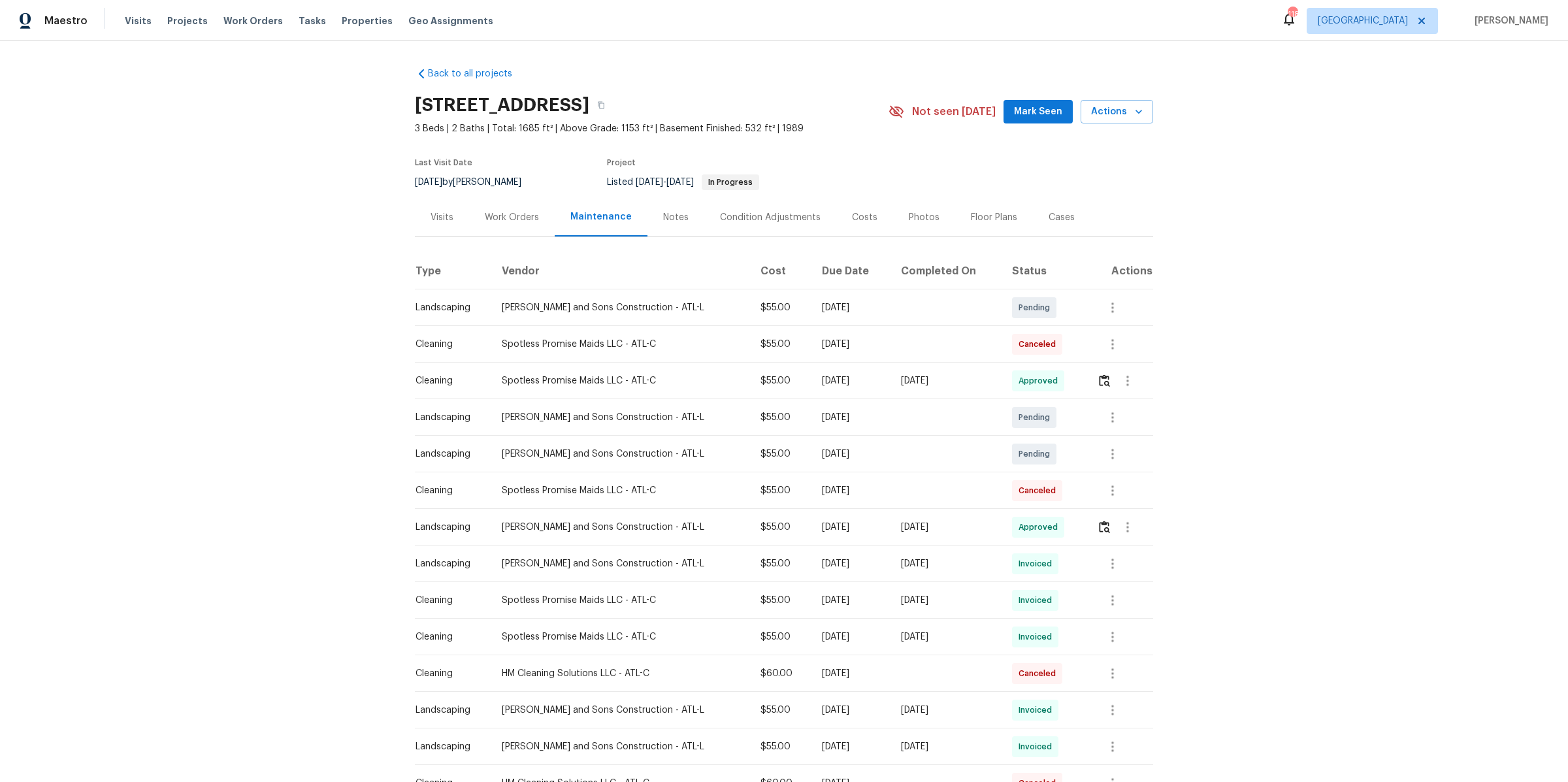
click at [759, 217] on div "Condition Adjustments" at bounding box center [771, 217] width 101 height 13
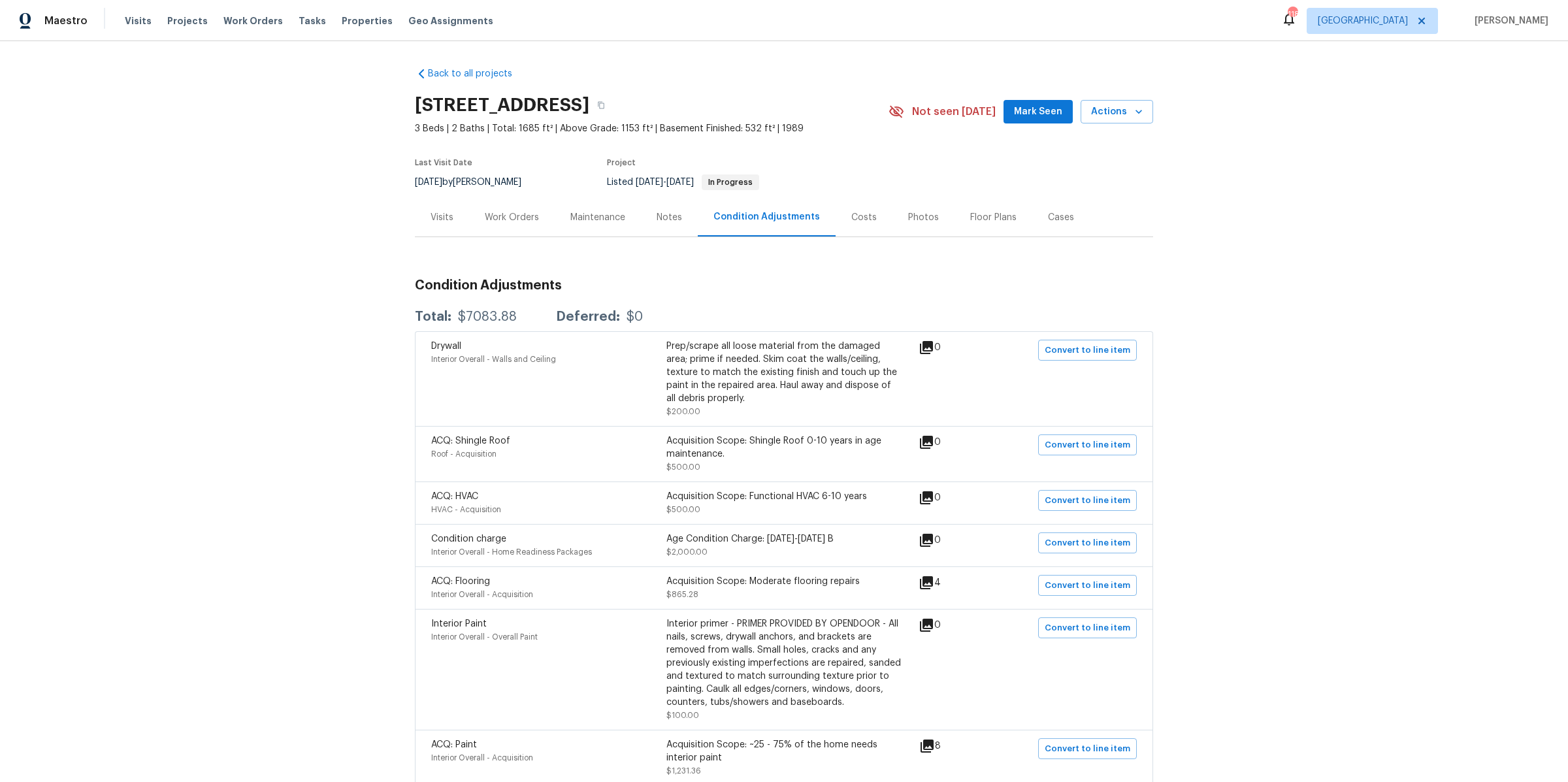
click at [863, 214] on div "Costs" at bounding box center [864, 217] width 25 height 13
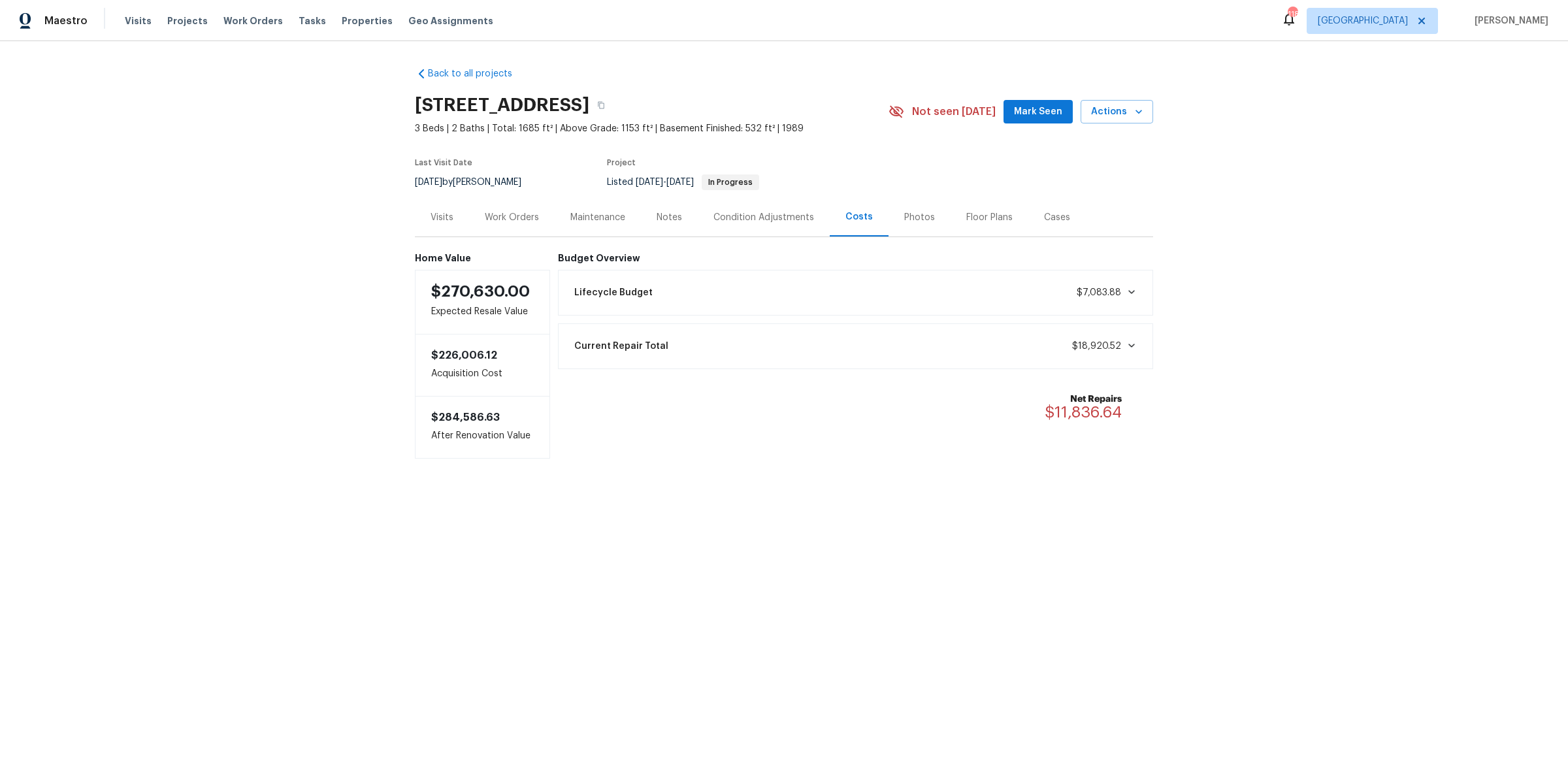
click at [694, 305] on div "Lifecycle Budget $7,083.88" at bounding box center [856, 292] width 579 height 29
click at [688, 298] on div "Lifecycle Budget $7,083.88" at bounding box center [856, 292] width 579 height 29
click at [705, 342] on div "Current Repair Total $18,920.52" at bounding box center [856, 346] width 579 height 29
click at [704, 342] on div "Current Repair Total $18,920.52" at bounding box center [856, 346] width 579 height 29
click at [1115, 112] on span "Actions" at bounding box center [1117, 112] width 52 height 16
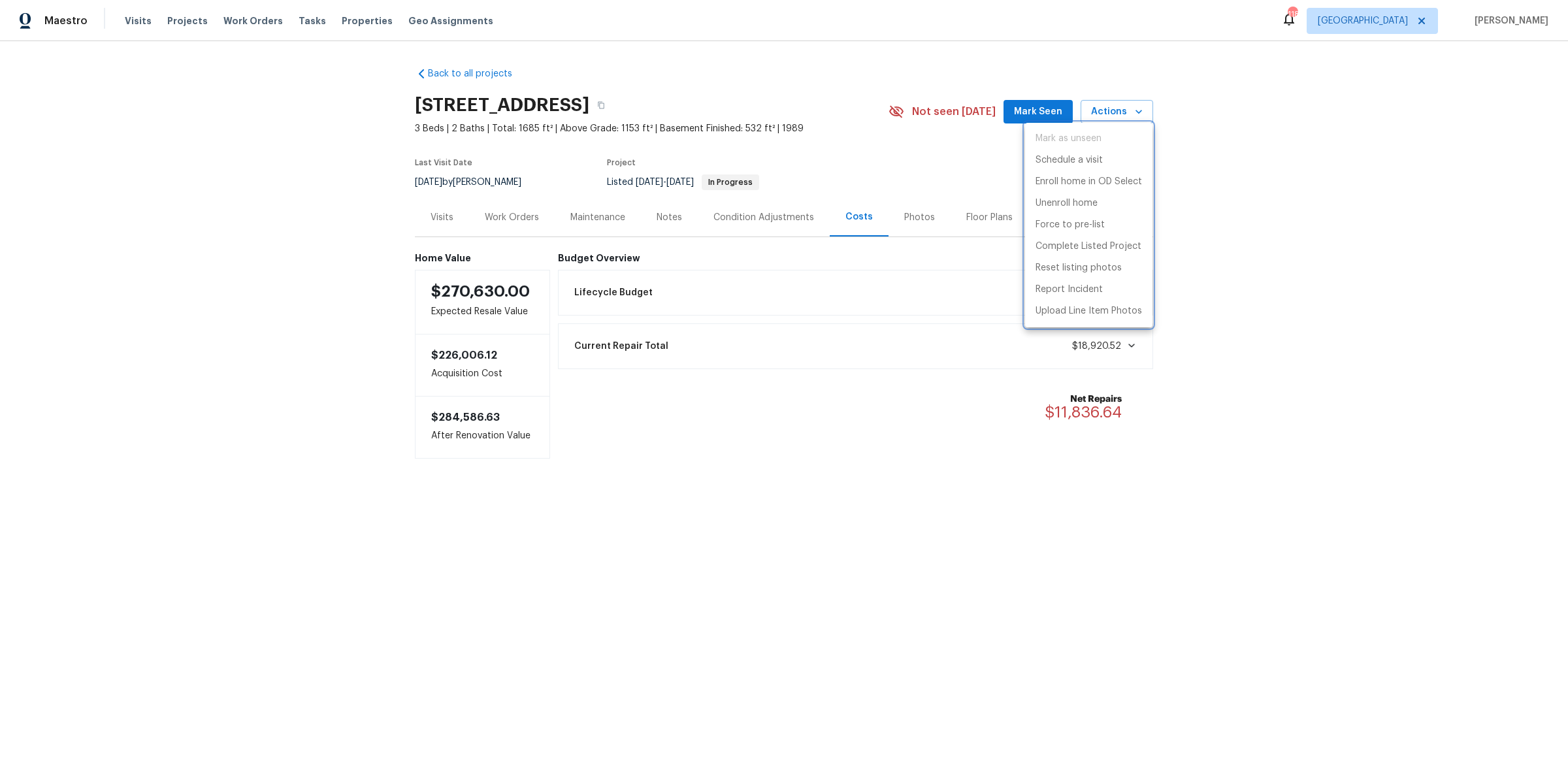
click at [1257, 185] on div at bounding box center [784, 391] width 1568 height 782
